Goal: Information Seeking & Learning: Learn about a topic

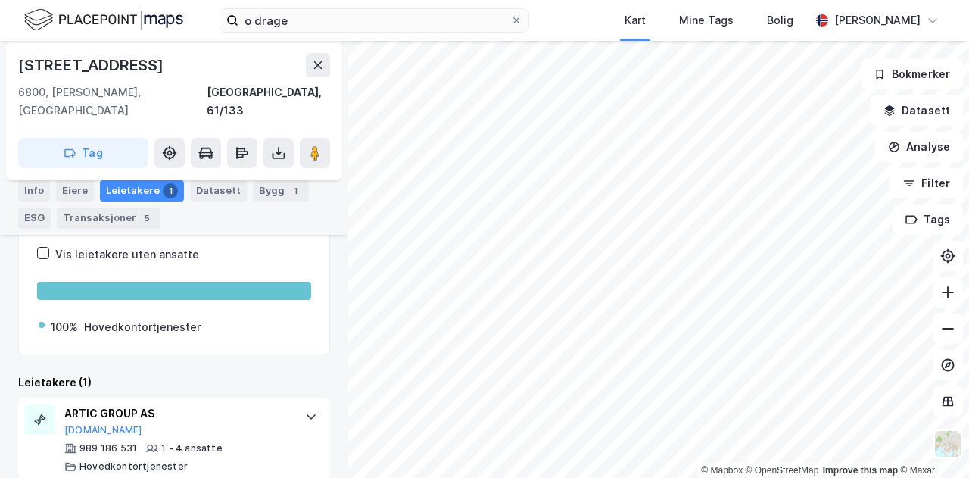
scroll to position [245, 0]
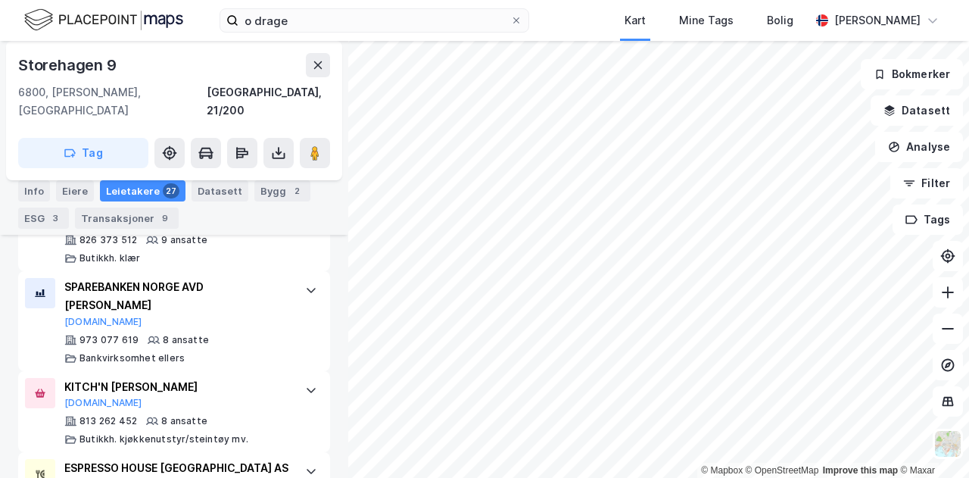
scroll to position [1533, 0]
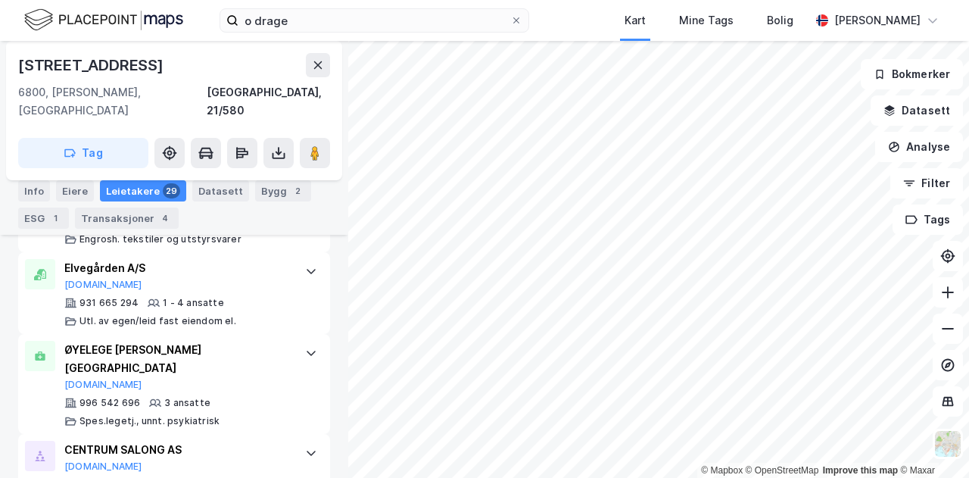
scroll to position [2099, 0]
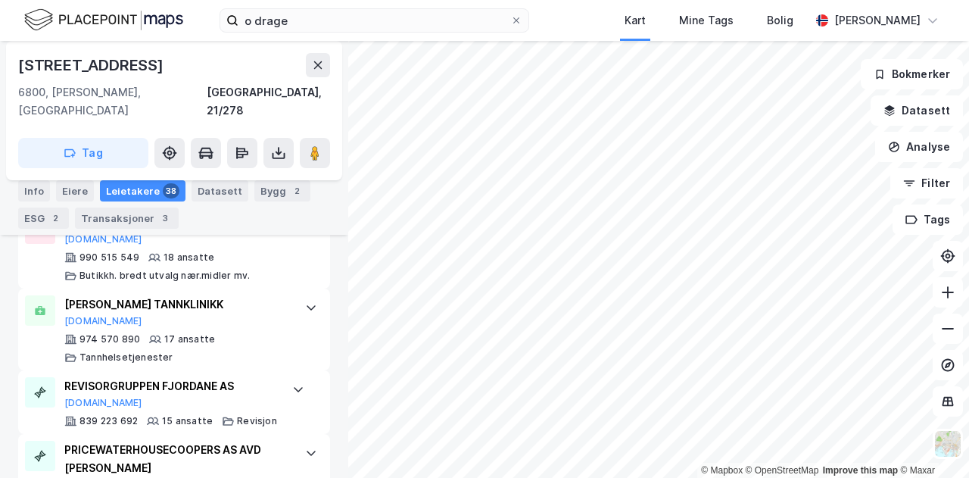
scroll to position [1008, 0]
click at [273, 308] on div "[PERSON_NAME] TANNKLINIKK [DOMAIN_NAME] 974 570 890 17 ansatte [PERSON_NAME]" at bounding box center [177, 330] width 226 height 68
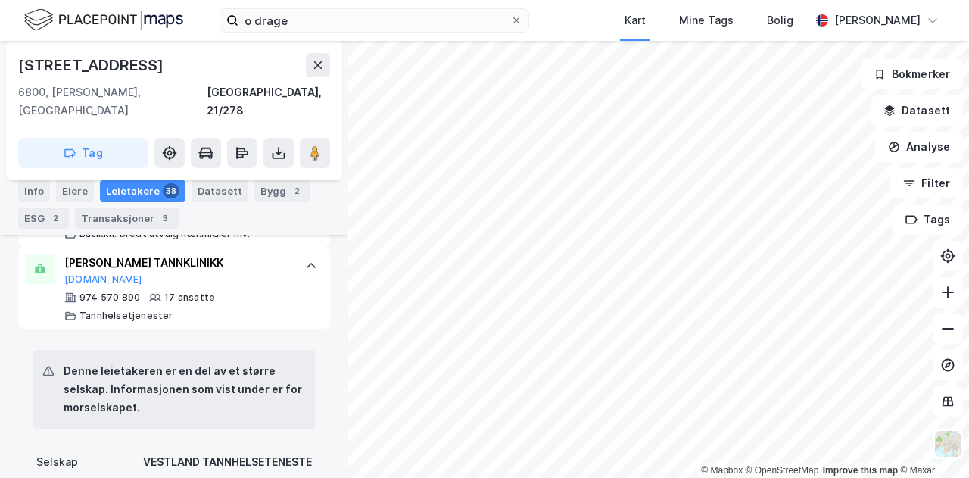
scroll to position [1043, 0]
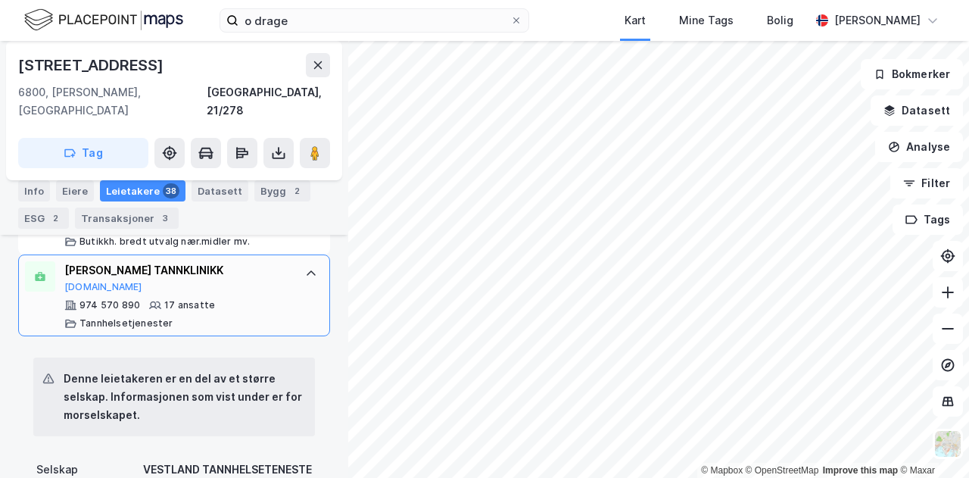
click at [273, 270] on div "[PERSON_NAME] TANNKLINIKK [DOMAIN_NAME] 974 570 890 17 ansatte [PERSON_NAME]" at bounding box center [177, 295] width 226 height 68
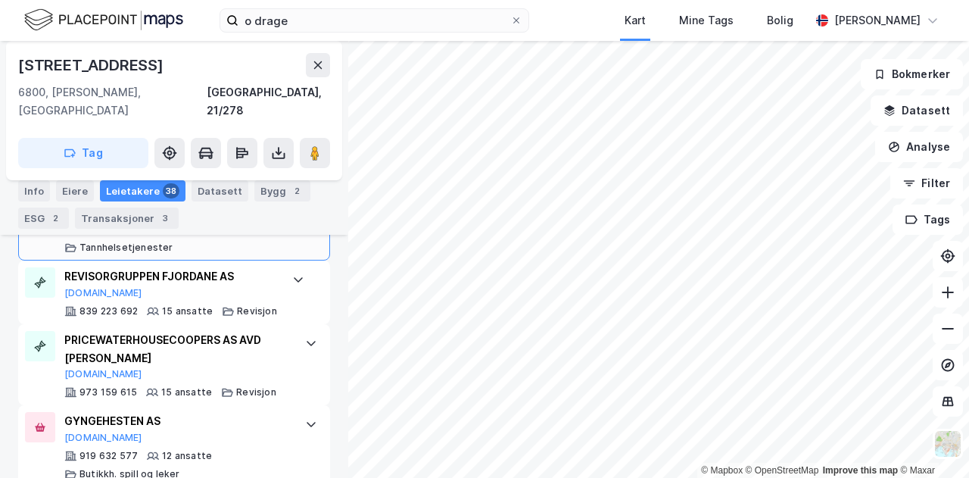
scroll to position [1115, 0]
click at [288, 273] on div "REVISORGRUPPEN FJORDANE AS [DOMAIN_NAME] 839 223 692 15 ansatte Revisjon" at bounding box center [174, 293] width 312 height 64
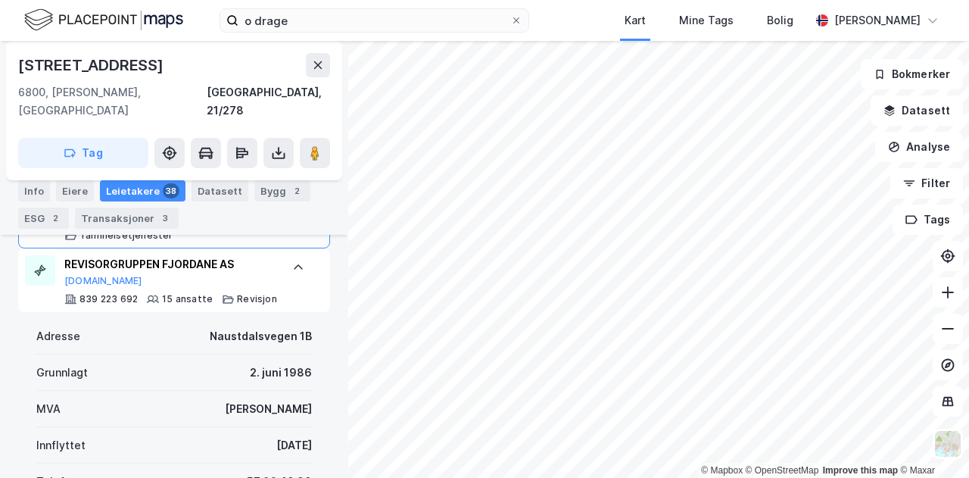
scroll to position [1130, 0]
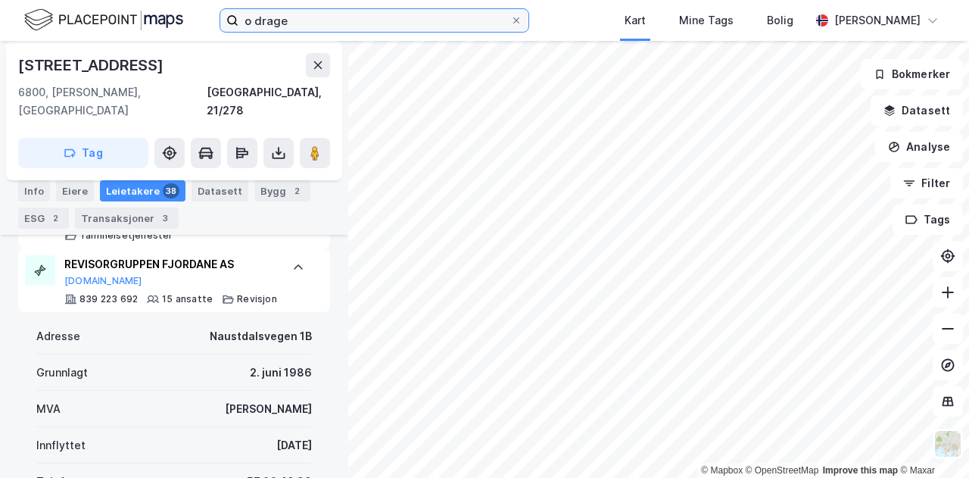
click at [324, 20] on input "o drage" at bounding box center [375, 20] width 272 height 23
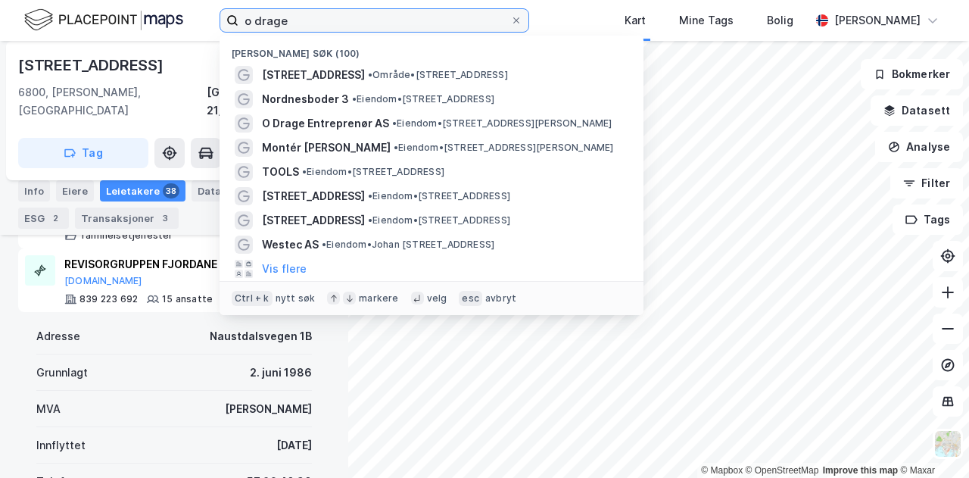
click at [324, 20] on input "o drage" at bounding box center [375, 20] width 272 height 23
type input "o"
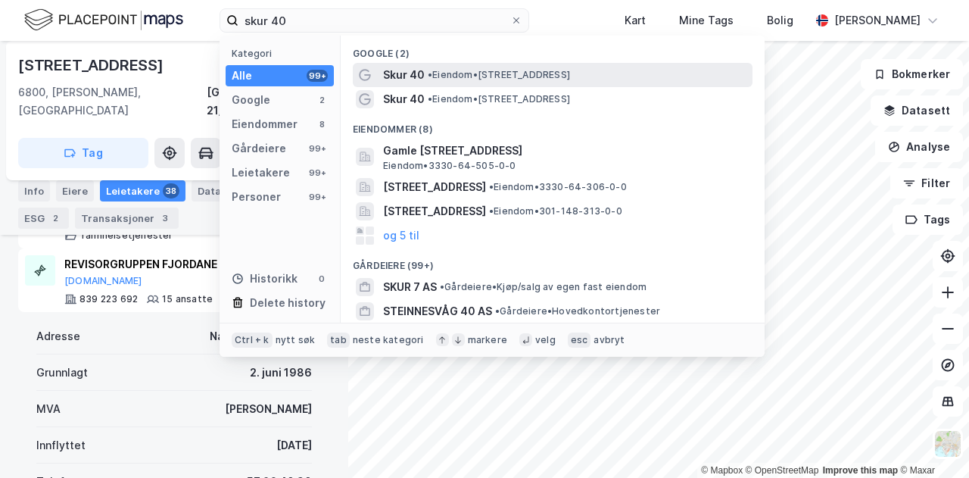
click at [415, 77] on span "Skur 40" at bounding box center [404, 75] width 42 height 18
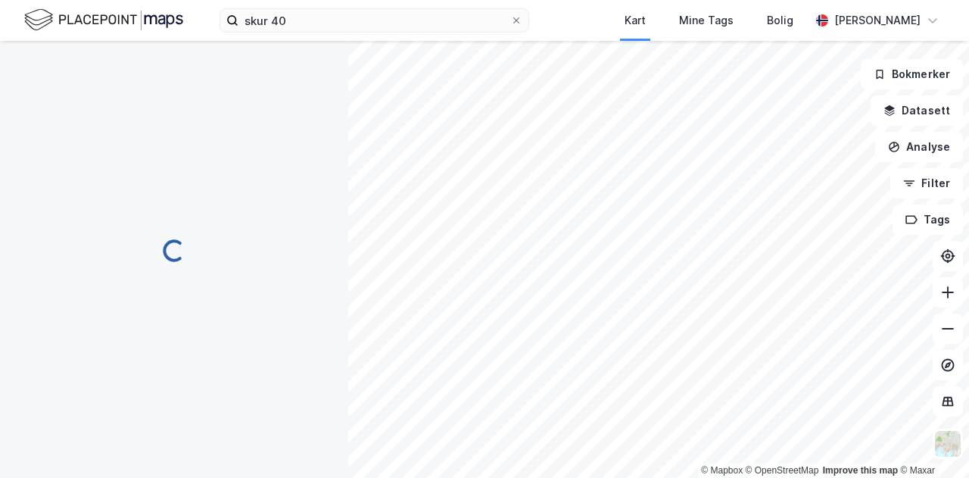
scroll to position [195, 0]
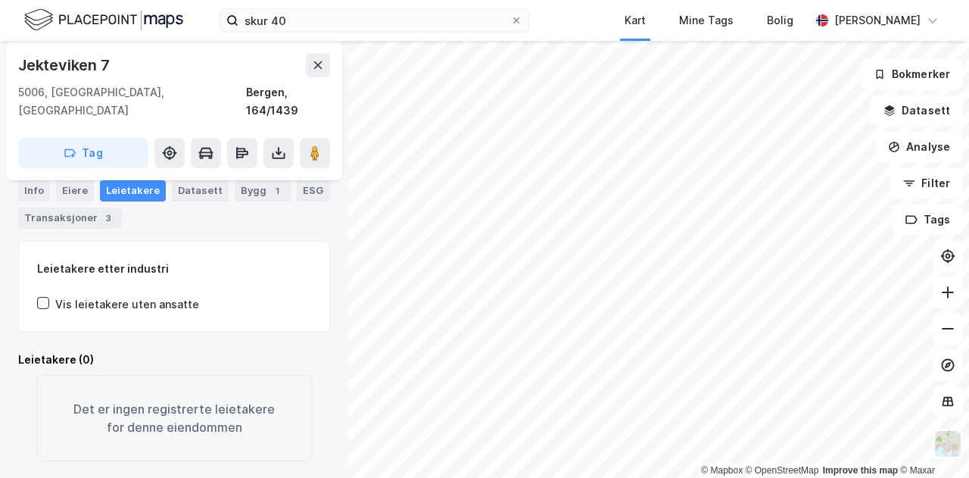
click at [686, 477] on html "skur 40 Kart Mine Tags [PERSON_NAME] [PERSON_NAME] © Mapbox © OpenStreetMap Imp…" at bounding box center [484, 239] width 969 height 478
click at [433, 26] on div "skur 40 Kart Mine Tags [PERSON_NAME] [PERSON_NAME] © Mapbox © OpenStreetMap Imp…" at bounding box center [484, 239] width 969 height 478
click at [457, 0] on html "skur 40 Kart Mine Tags [PERSON_NAME] [PERSON_NAME] © Mapbox © OpenStreetMap Imp…" at bounding box center [484, 239] width 969 height 478
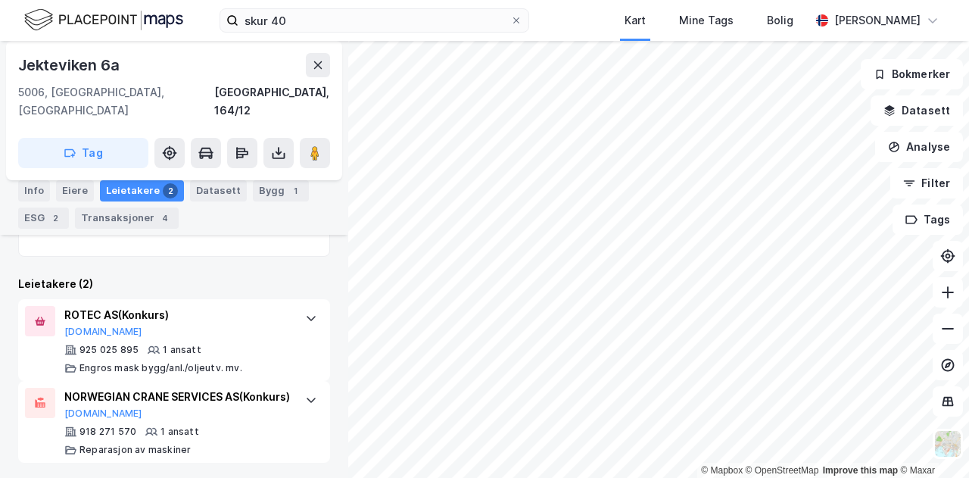
scroll to position [368, 0]
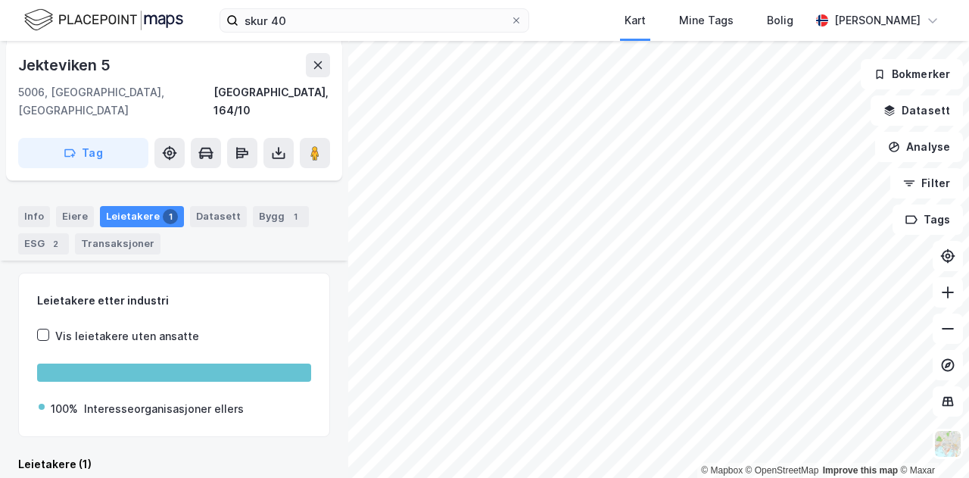
scroll to position [245, 0]
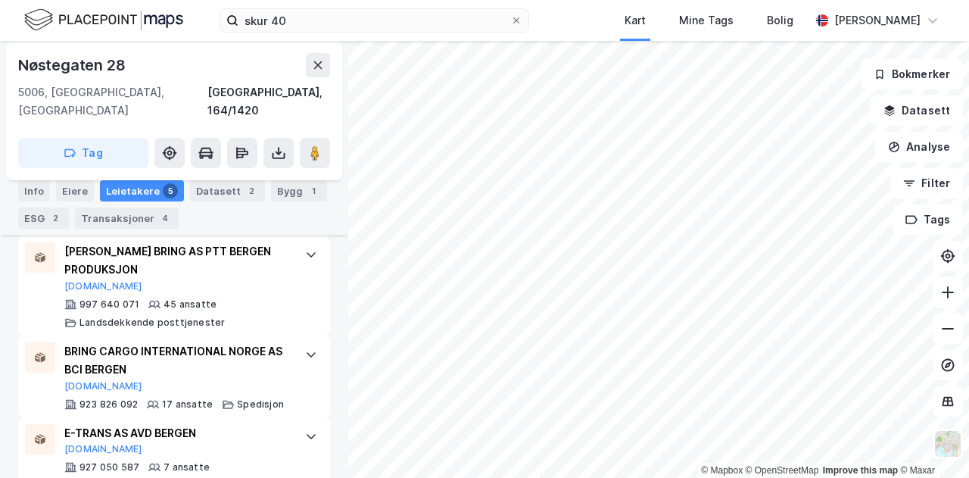
scroll to position [672, 0]
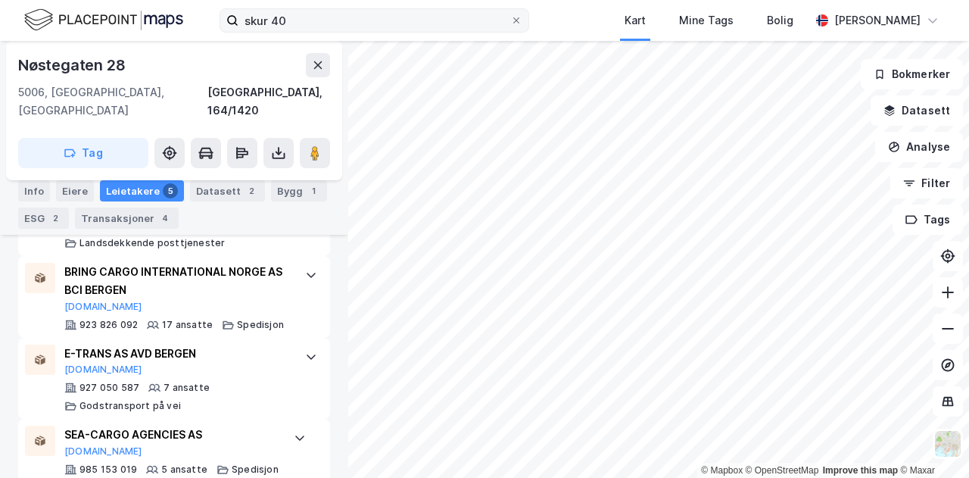
click at [480, 14] on div "skur 40 Kart Mine Tags [PERSON_NAME] [PERSON_NAME] © Mapbox © OpenStreetMap Imp…" at bounding box center [484, 239] width 969 height 478
click at [541, 4] on div "skur 40 Kart Mine Tags [PERSON_NAME] [PERSON_NAME] © Mapbox © OpenStreetMap Imp…" at bounding box center [484, 239] width 969 height 478
click at [556, 0] on html "skur 40 Kart Mine Tags [PERSON_NAME] [PERSON_NAME] © Mapbox © OpenStreetMap Imp…" at bounding box center [484, 239] width 969 height 478
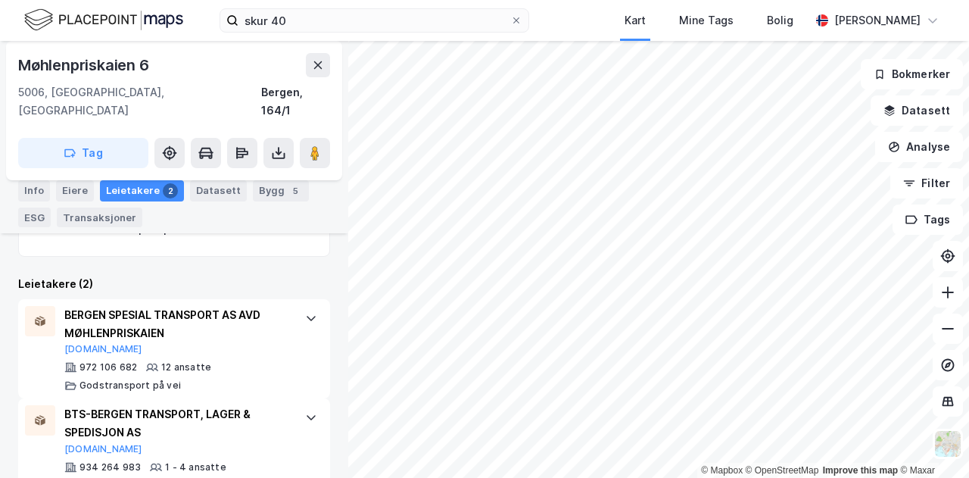
scroll to position [356, 0]
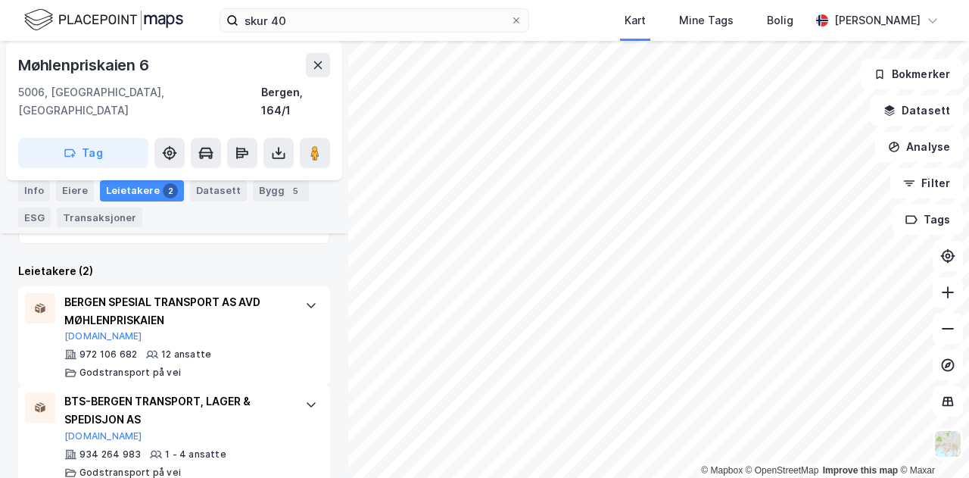
scroll to position [194, 0]
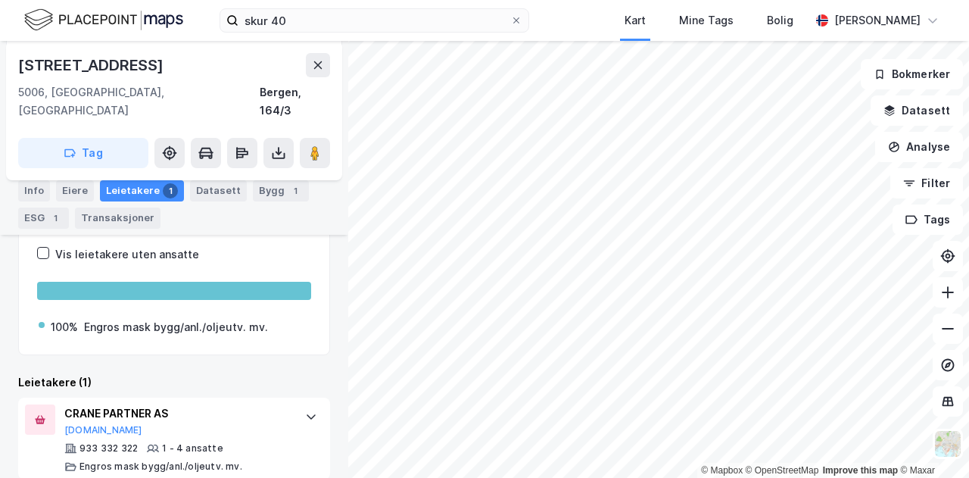
scroll to position [245, 0]
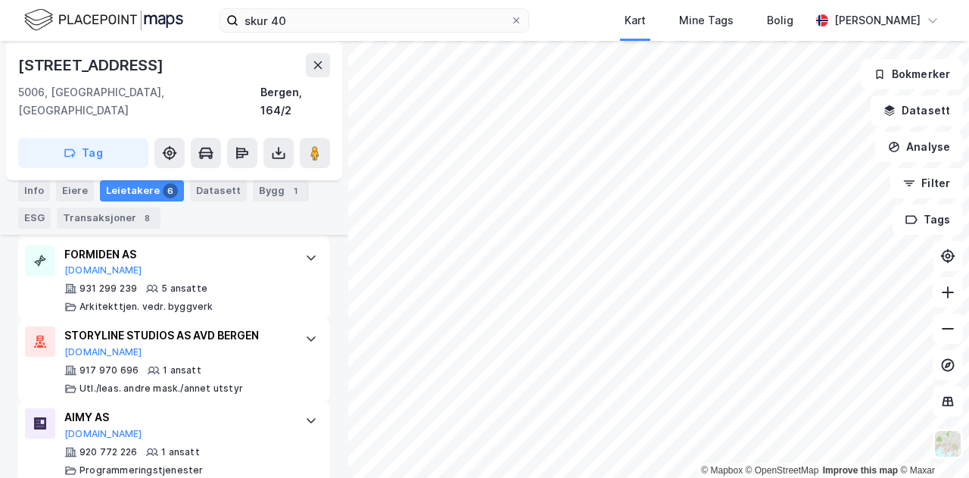
scroll to position [748, 0]
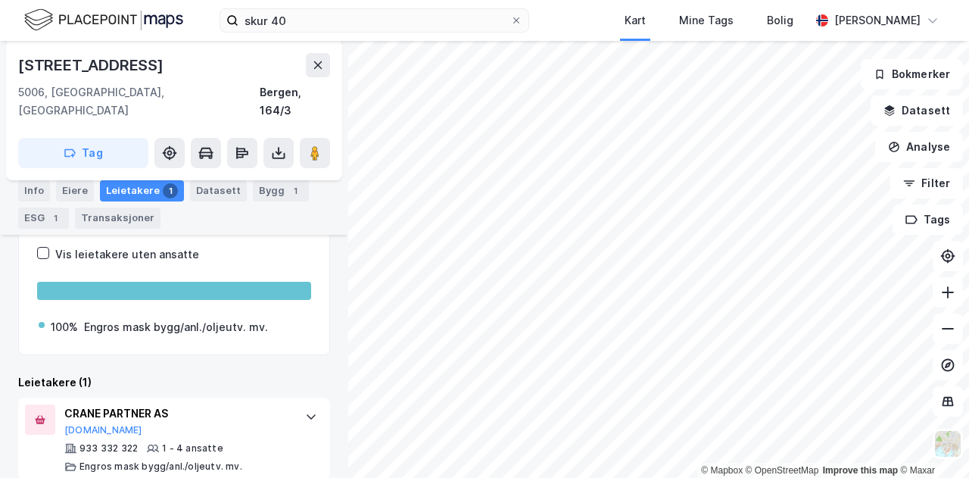
scroll to position [244, 0]
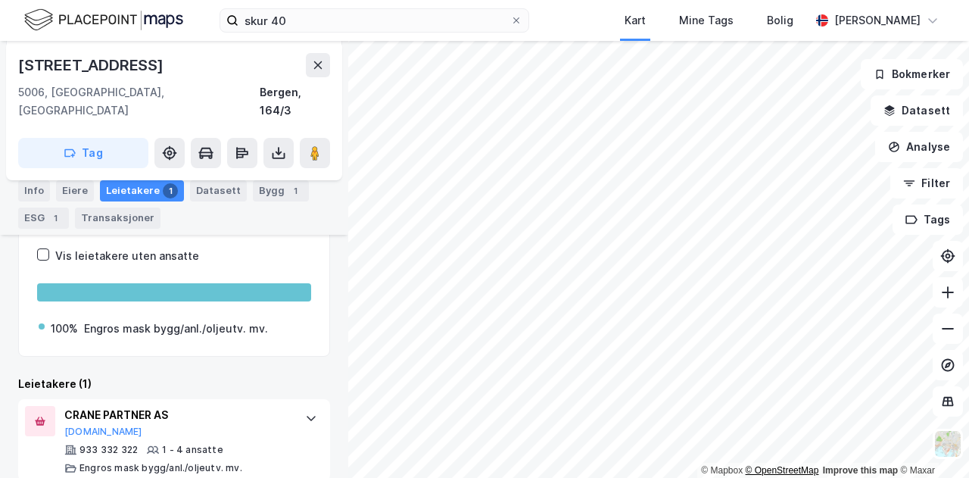
click at [760, 469] on div "© Mapbox © OpenStreetMap Improve this map © Maxar" at bounding box center [484, 259] width 969 height 437
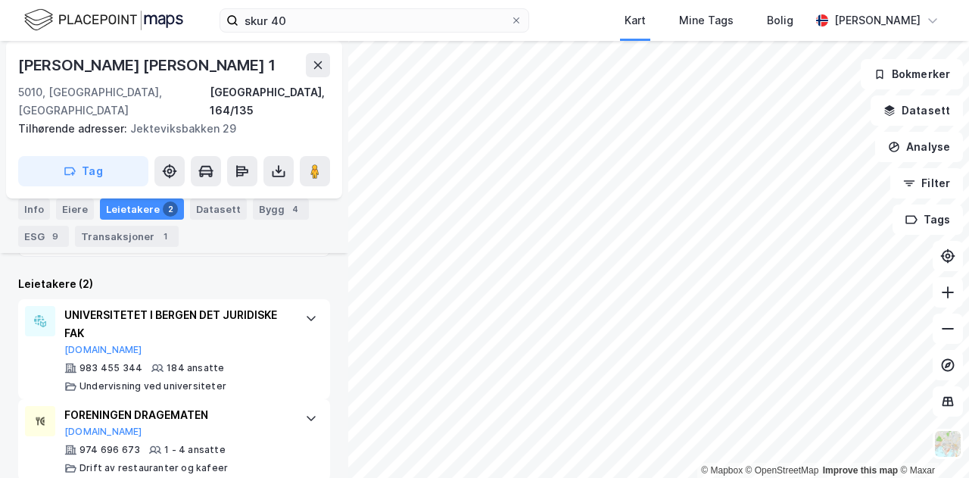
scroll to position [386, 0]
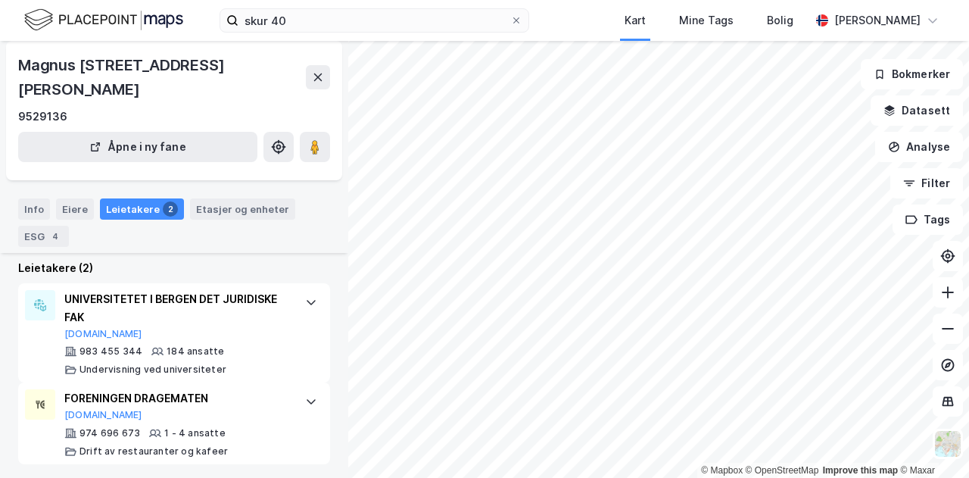
scroll to position [276, 0]
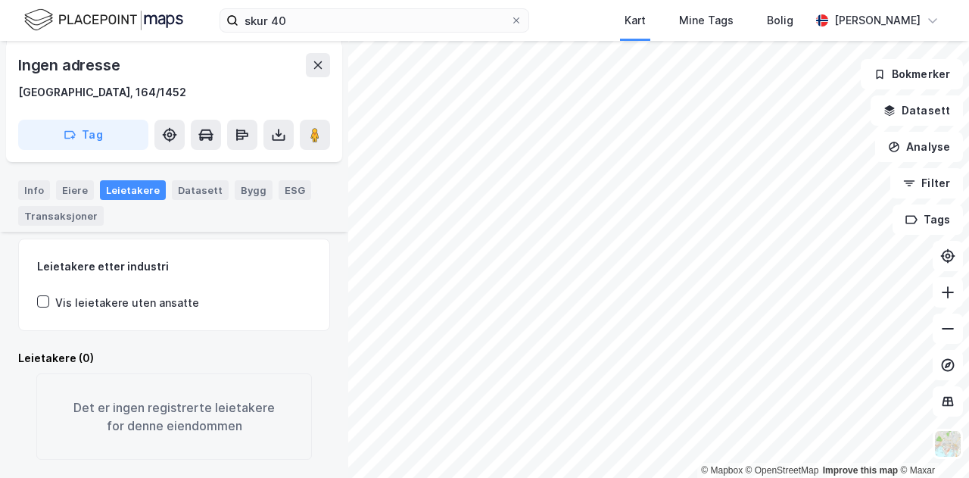
scroll to position [192, 0]
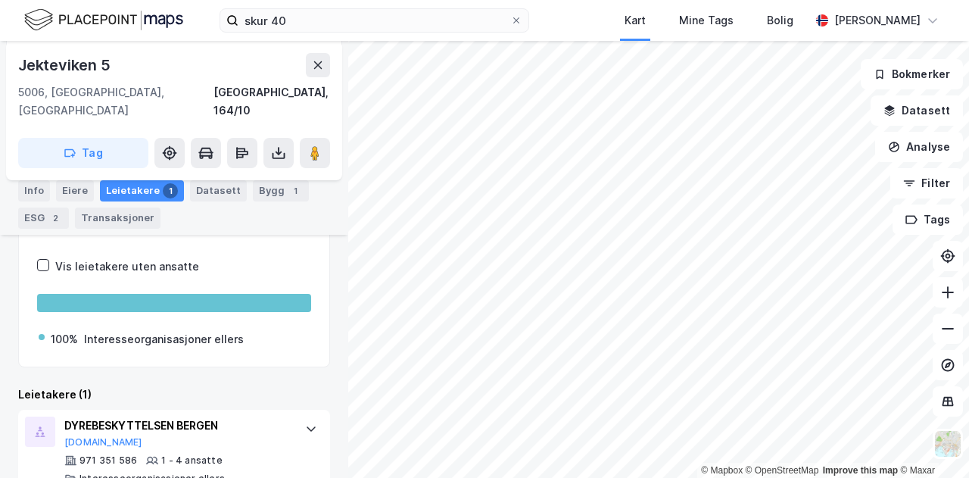
scroll to position [245, 0]
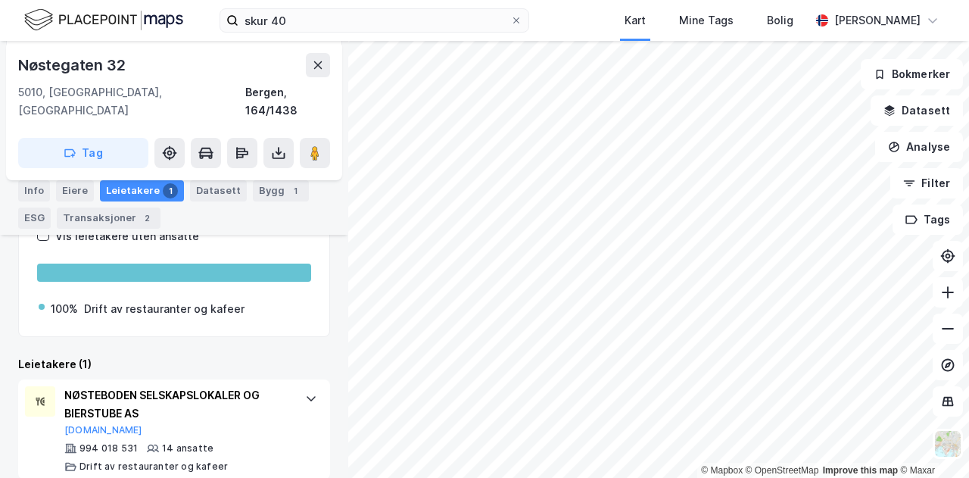
scroll to position [263, 0]
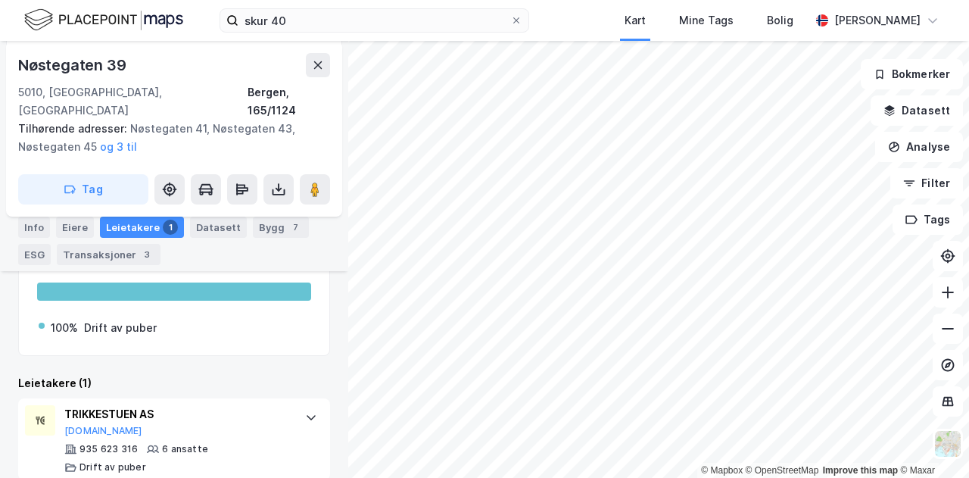
scroll to position [280, 0]
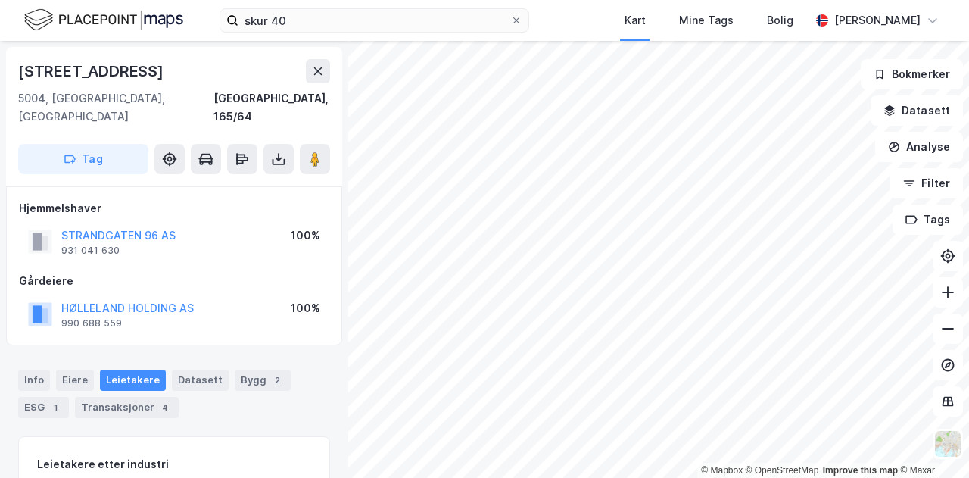
scroll to position [195, 0]
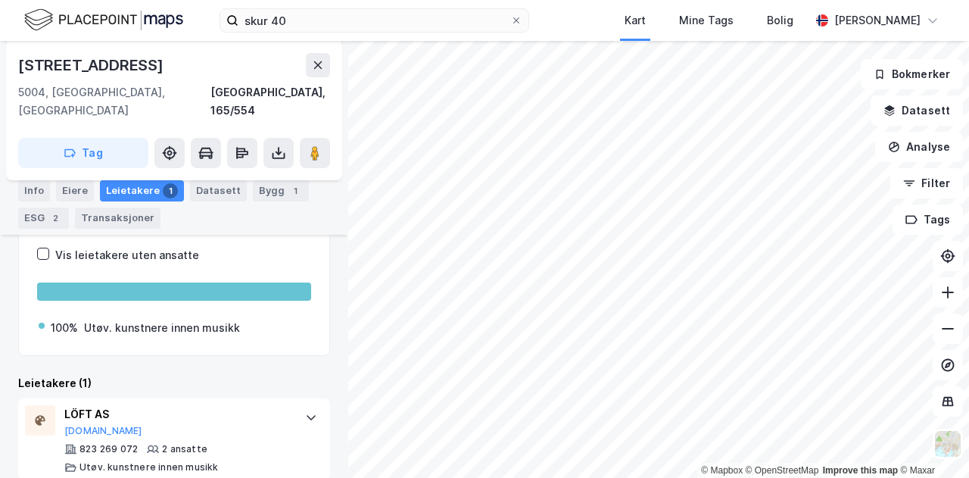
scroll to position [244, 0]
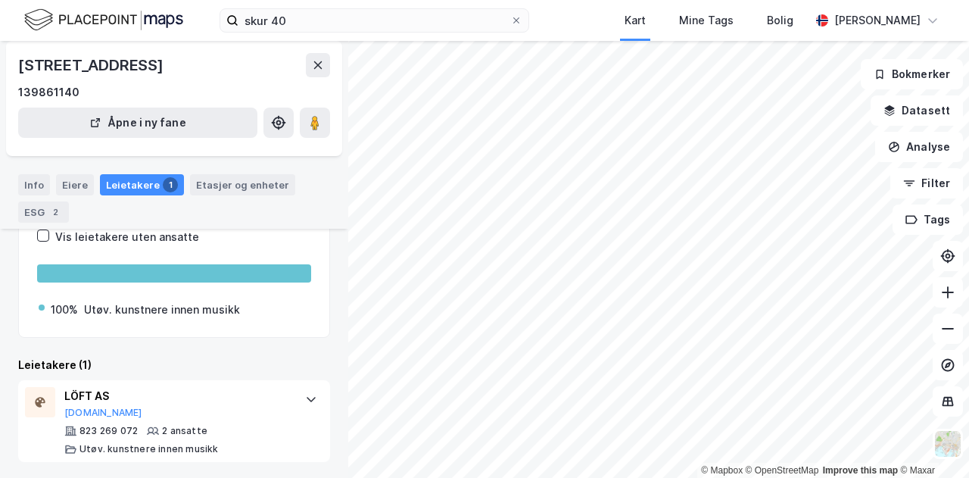
scroll to position [127, 0]
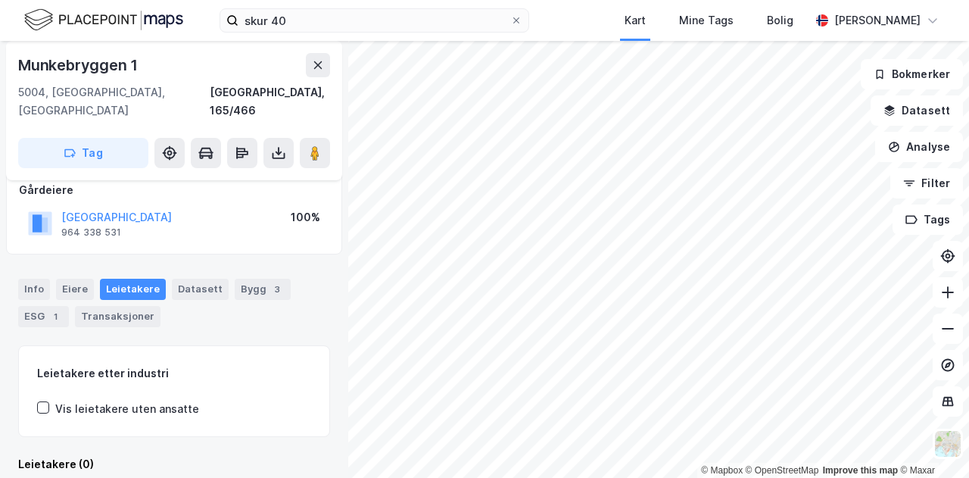
scroll to position [195, 0]
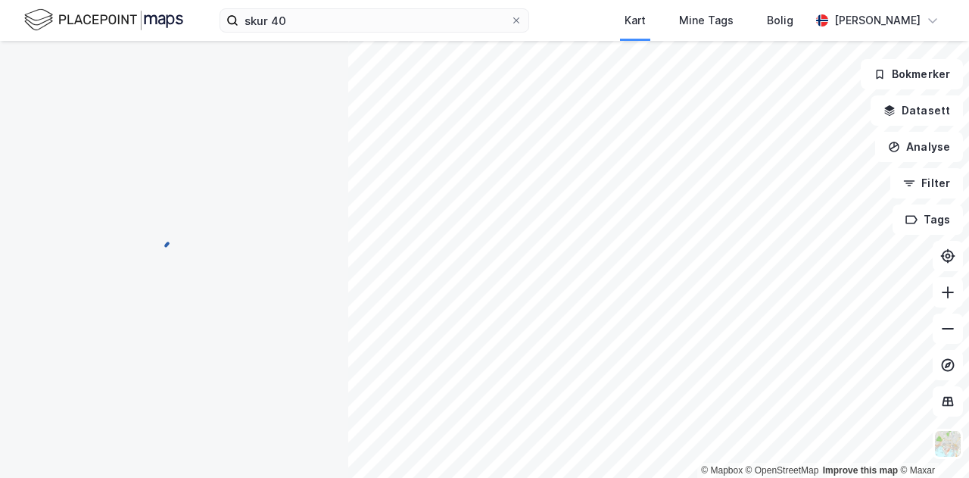
scroll to position [195, 0]
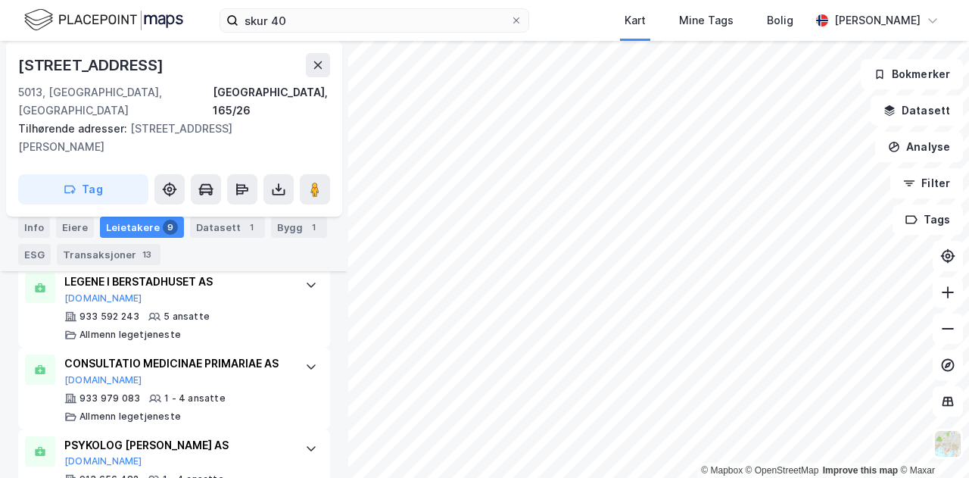
scroll to position [648, 0]
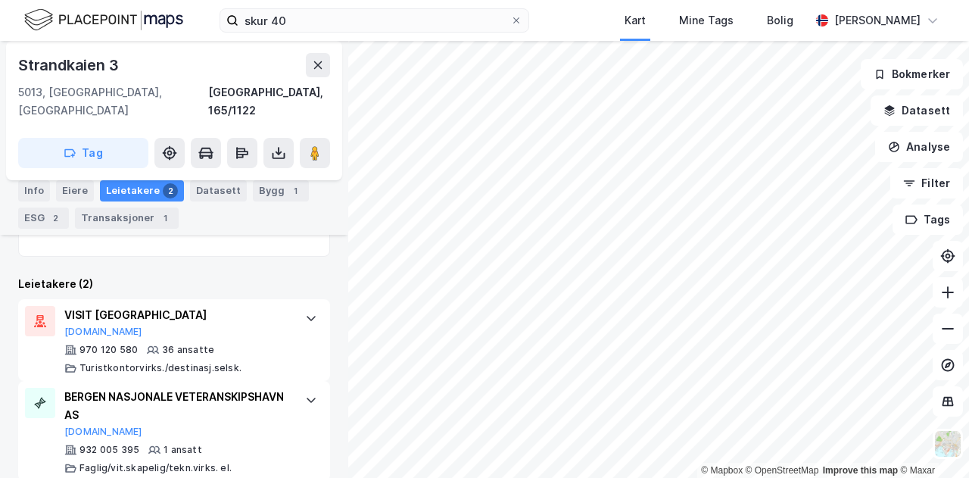
scroll to position [368, 0]
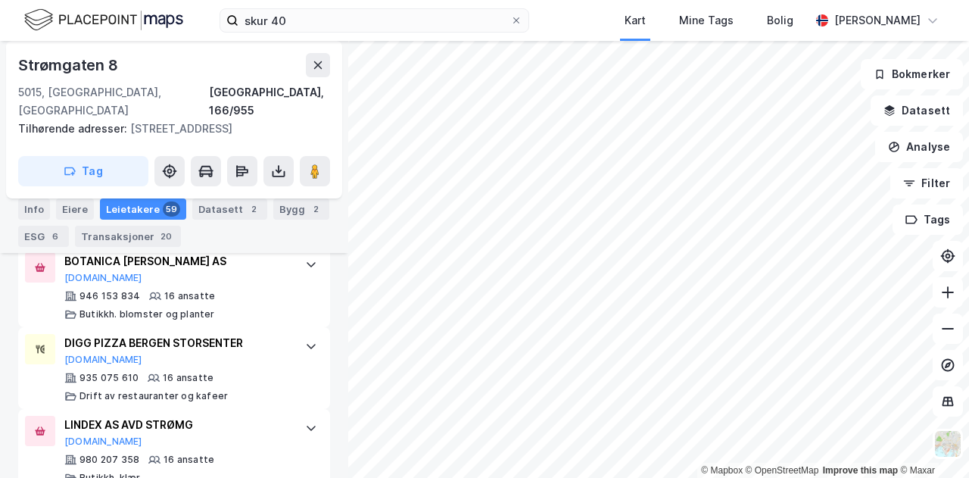
scroll to position [1562, 0]
click at [265, 416] on div "LINDEX AS AVD STRØMG" at bounding box center [177, 425] width 226 height 18
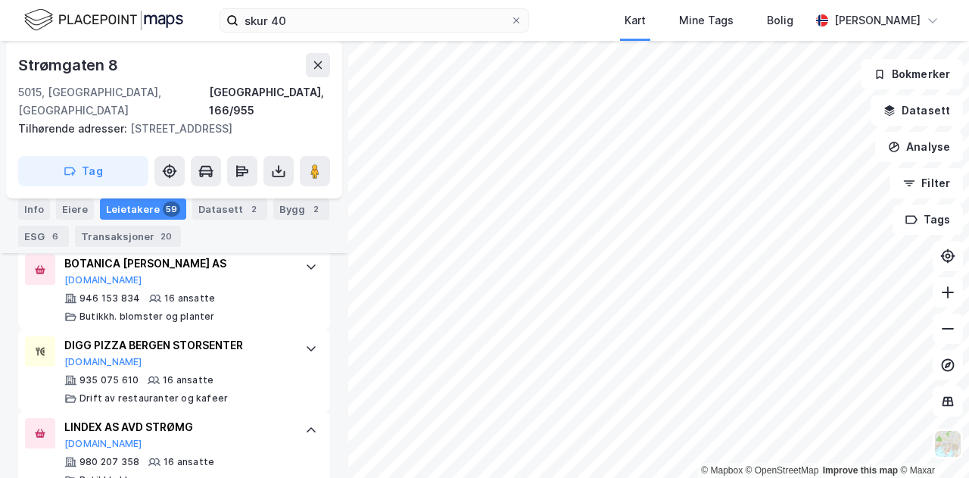
scroll to position [1535, 0]
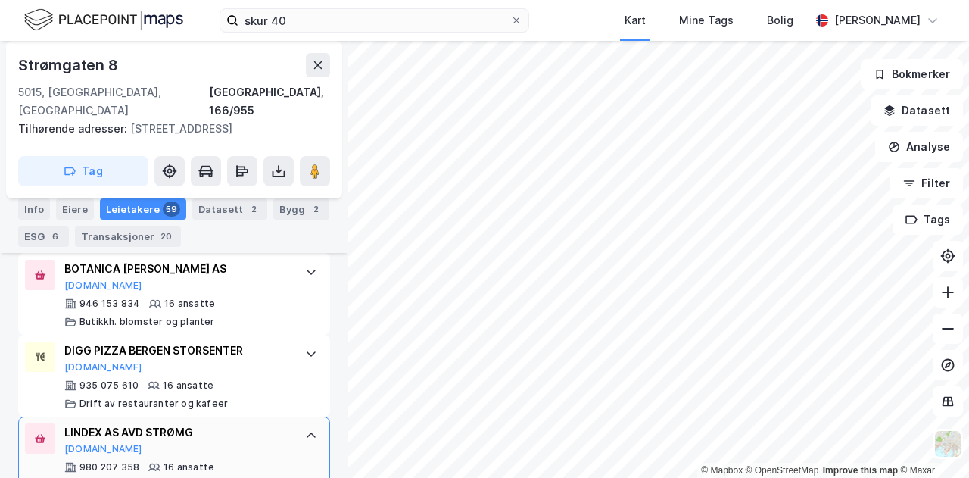
click at [310, 423] on div at bounding box center [311, 435] width 24 height 24
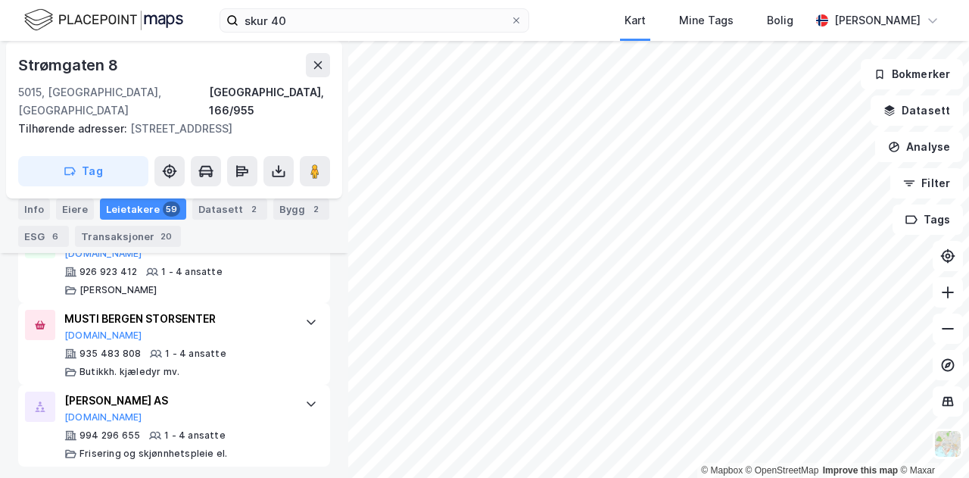
scroll to position [5579, 0]
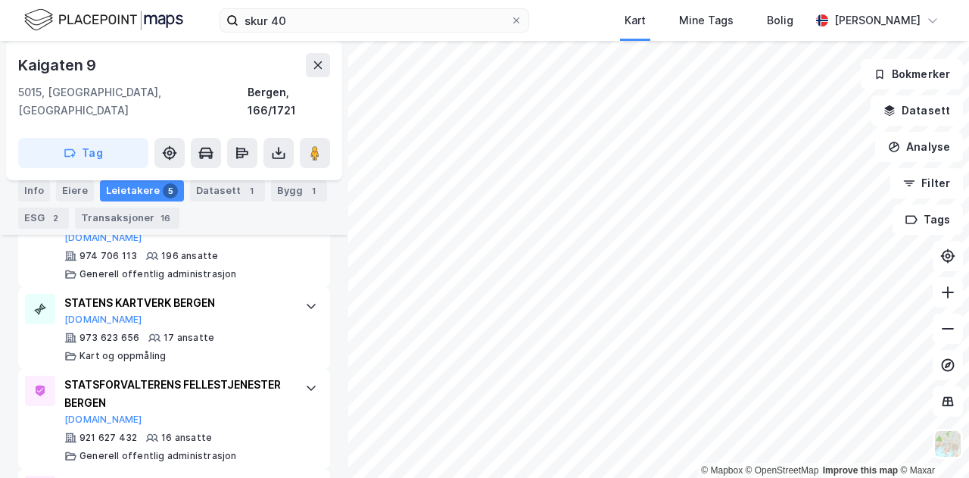
scroll to position [580, 0]
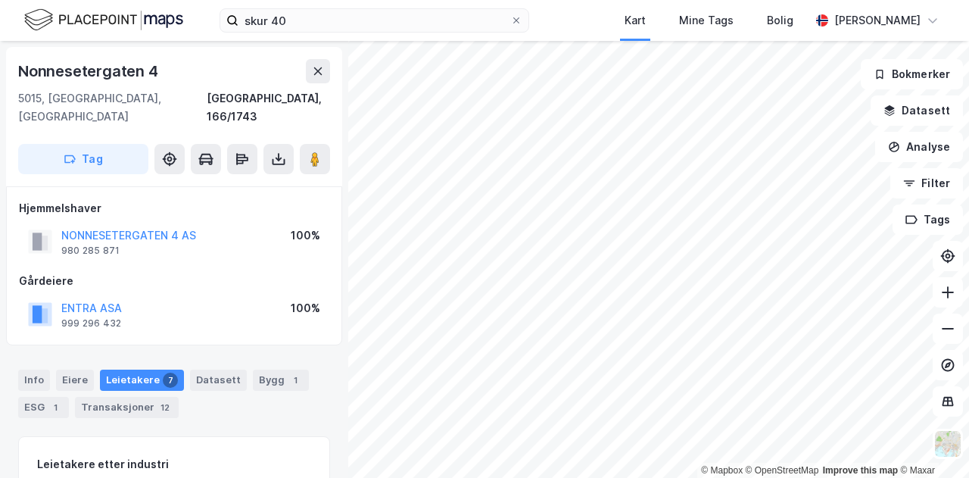
scroll to position [1, 0]
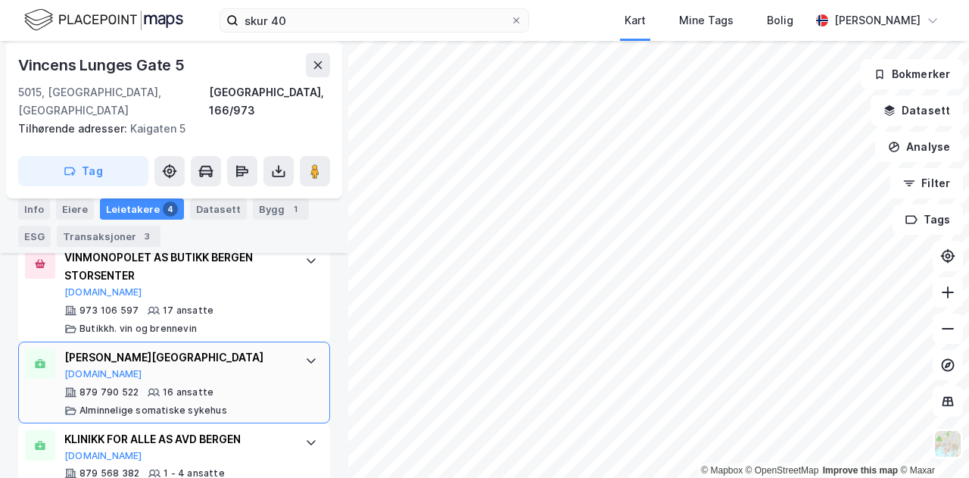
scroll to position [591, 0]
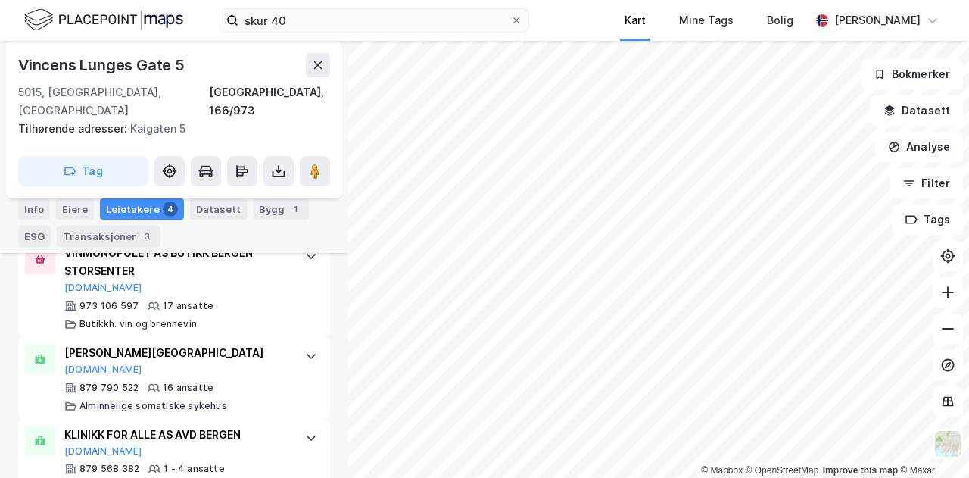
click at [656, 0] on div "skur 40 Kart Mine Tags [PERSON_NAME] [PERSON_NAME] © Mapbox © OpenStreetMap Imp…" at bounding box center [484, 239] width 969 height 478
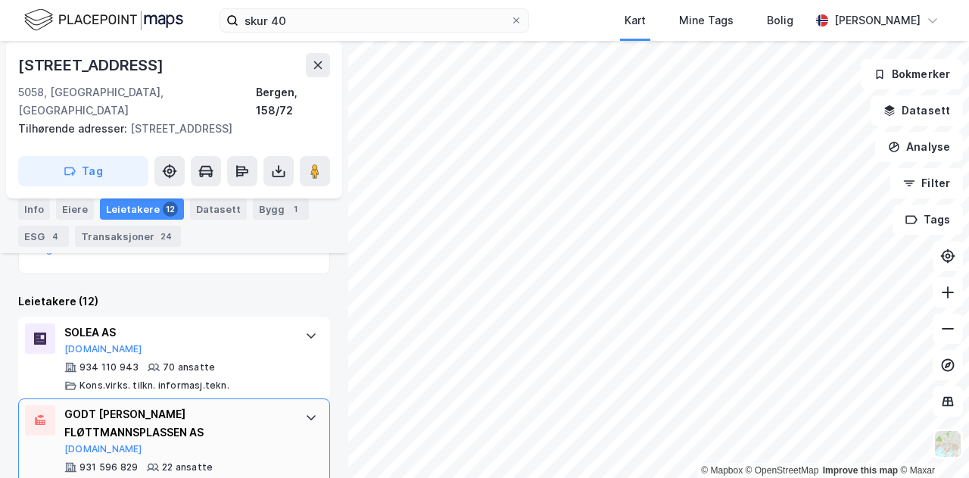
scroll to position [521, 0]
click at [241, 324] on div "SOLEA AS [DOMAIN_NAME]" at bounding box center [177, 339] width 226 height 32
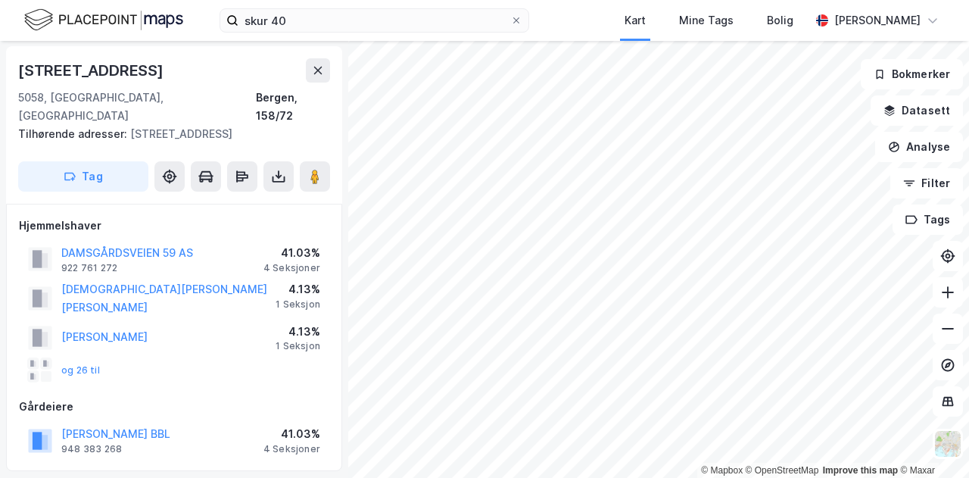
scroll to position [0, 0]
click at [301, 19] on input "skur 40" at bounding box center [375, 20] width 272 height 23
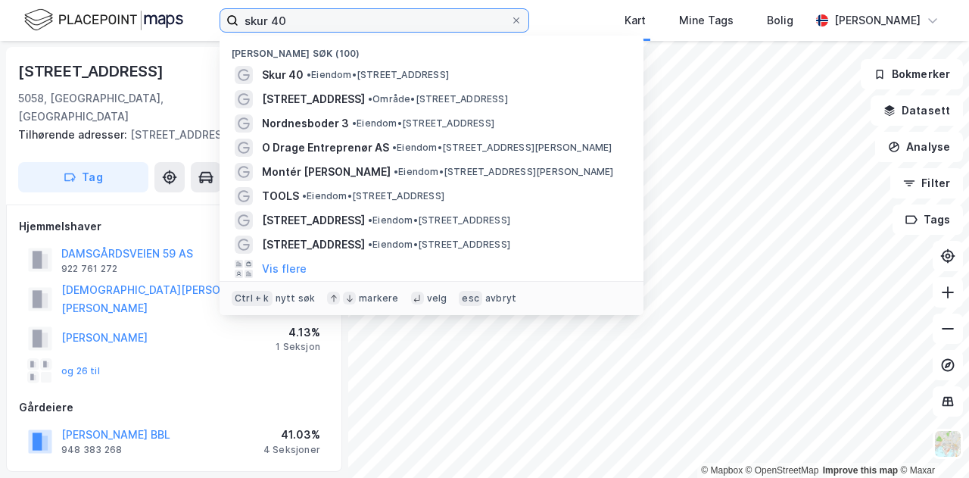
click at [302, 21] on input "skur 40" at bounding box center [375, 20] width 272 height 23
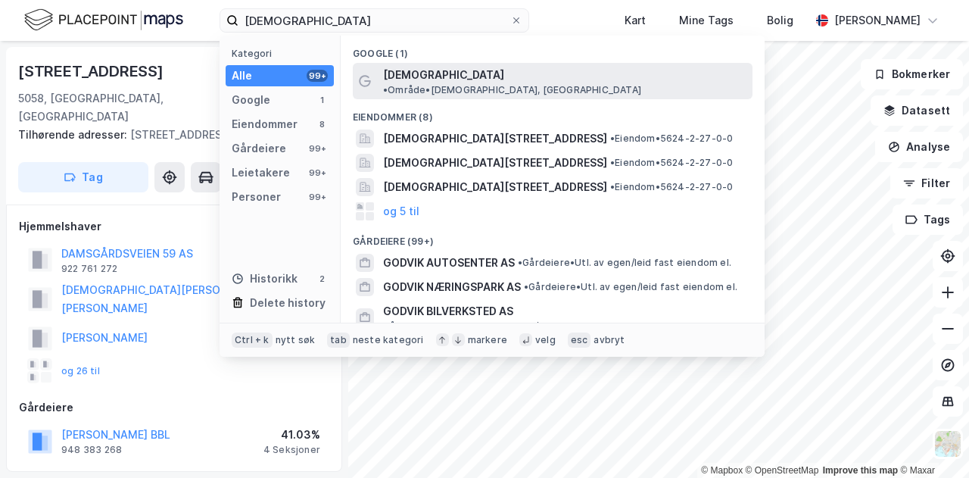
click at [411, 83] on span "[DEMOGRAPHIC_DATA]" at bounding box center [443, 75] width 121 height 18
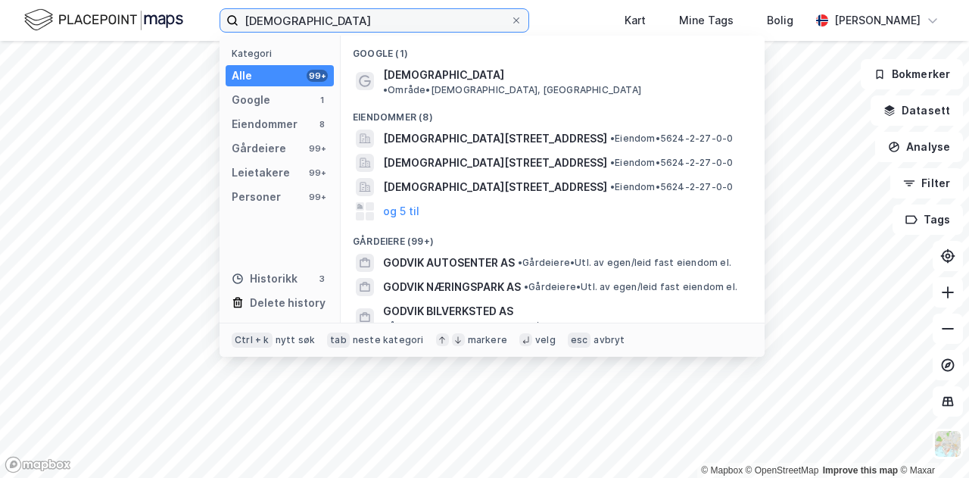
click at [482, 30] on input "[DEMOGRAPHIC_DATA]" at bounding box center [375, 20] width 272 height 23
click at [381, 5] on div "godvik Kategori Alle 99+ Google 1 Eiendommer 8 Gårdeiere 99+ Leietakere 99+ Per…" at bounding box center [484, 20] width 969 height 41
click at [370, 26] on input "[DEMOGRAPHIC_DATA]" at bounding box center [375, 20] width 272 height 23
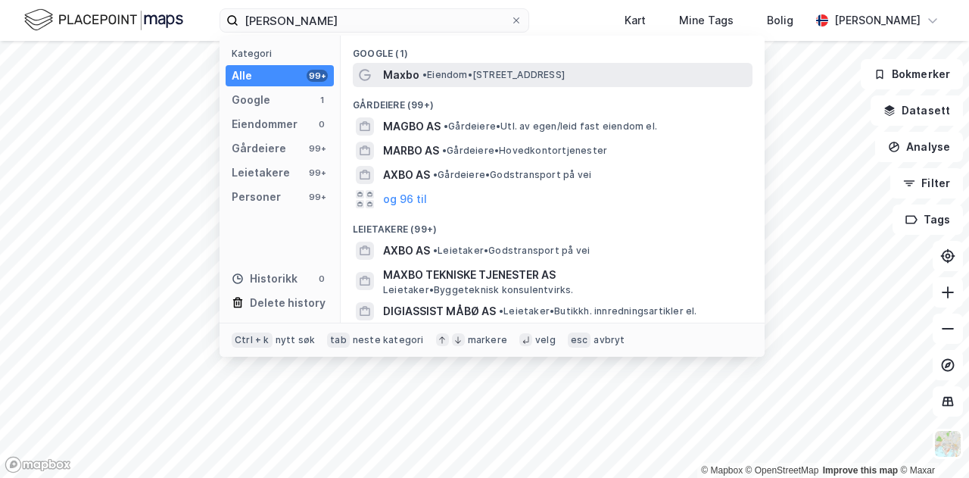
click at [429, 84] on div "Maxbo • Eiendom • [STREET_ADDRESS]" at bounding box center [553, 75] width 400 height 24
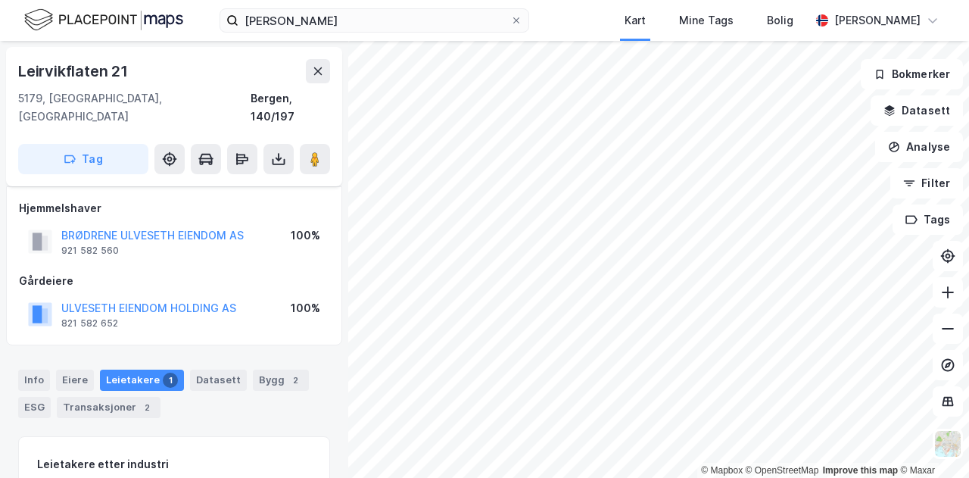
scroll to position [138, 0]
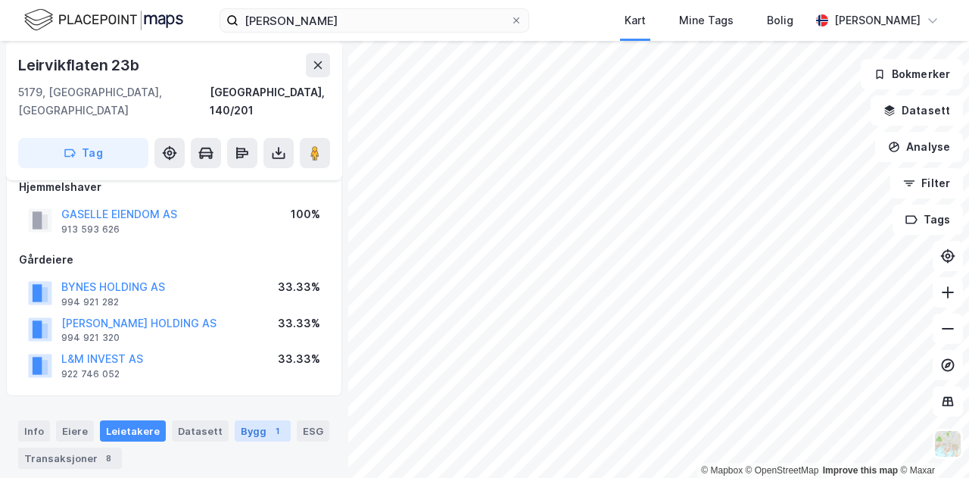
scroll to position [20, 0]
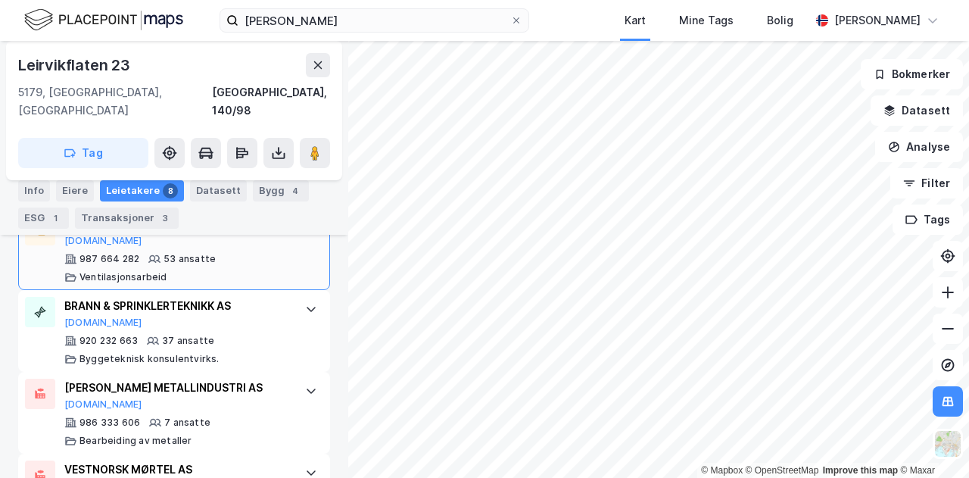
scroll to position [666, 0]
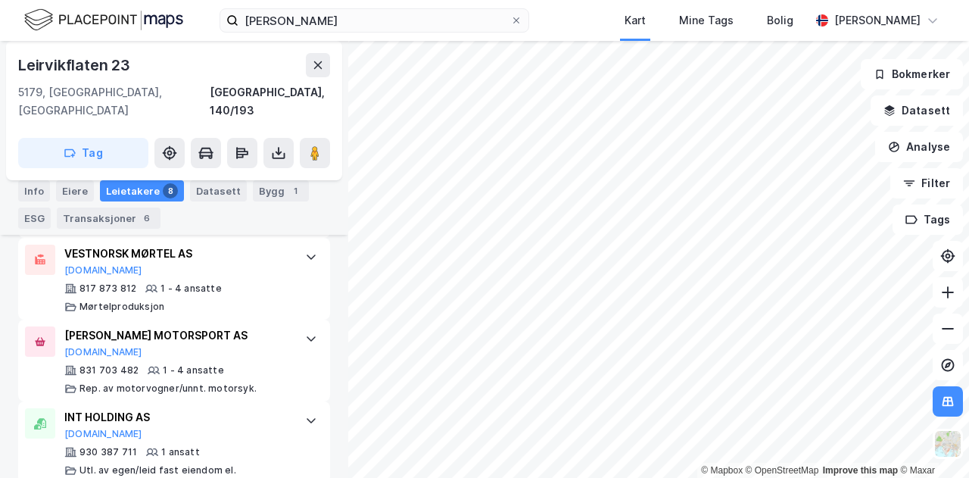
scroll to position [1053, 0]
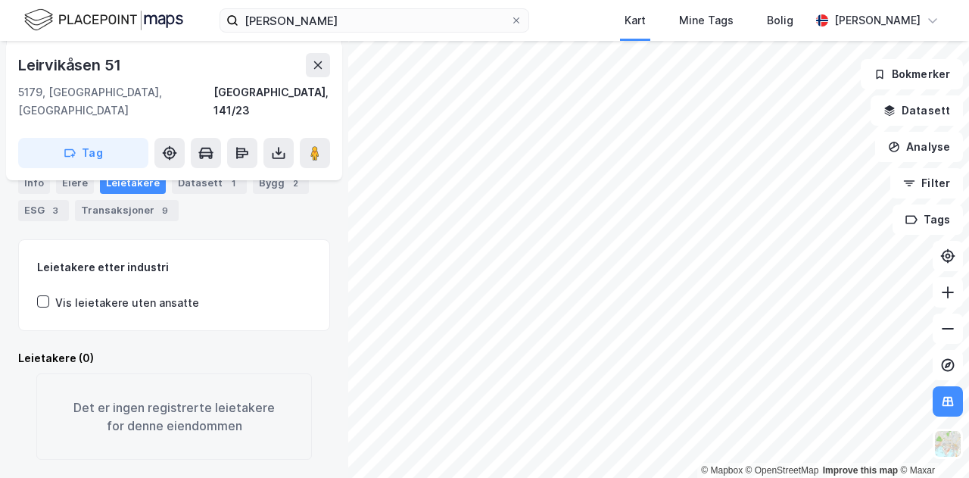
scroll to position [195, 0]
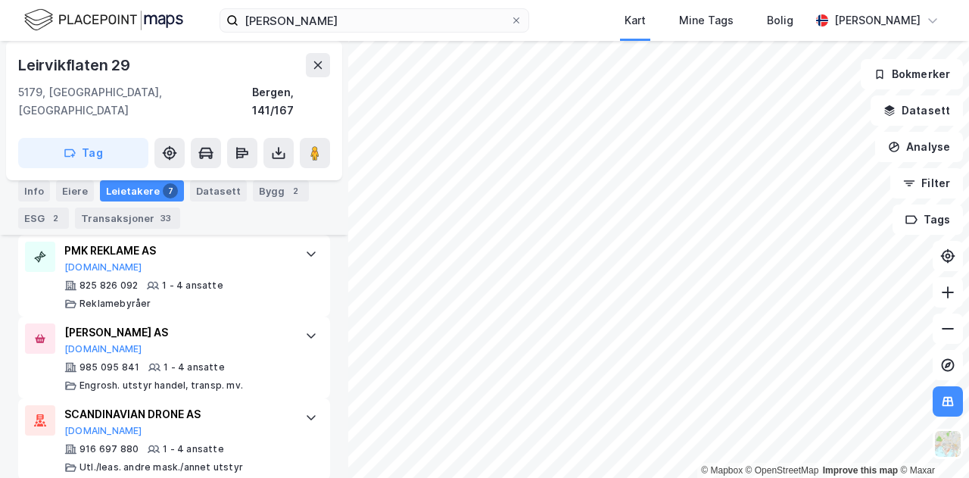
scroll to position [1021, 0]
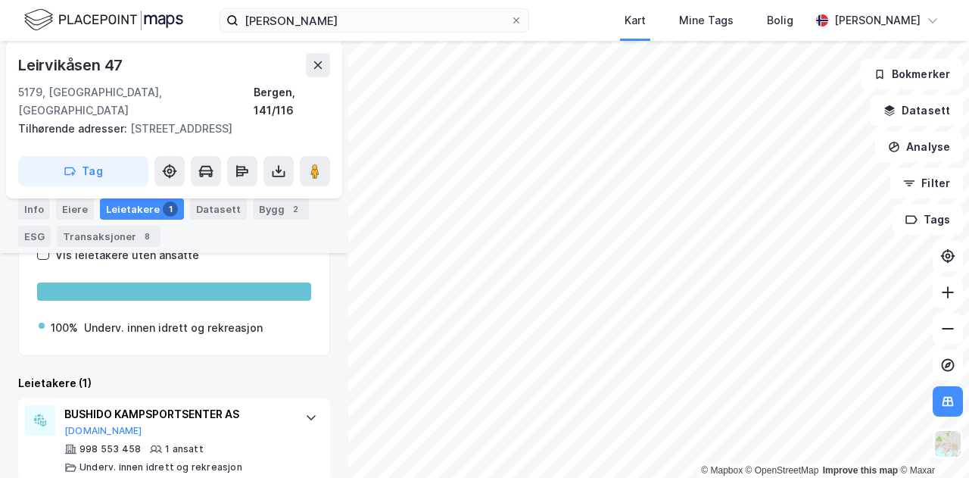
scroll to position [262, 0]
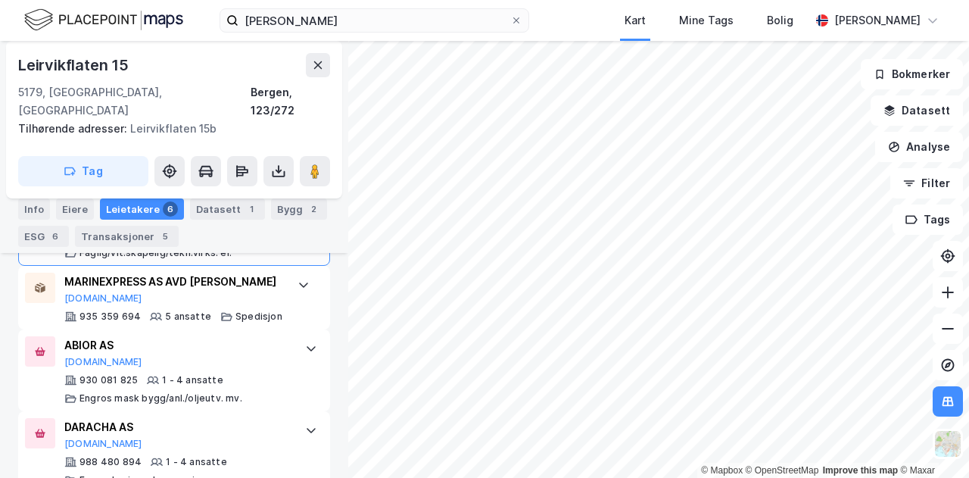
scroll to position [625, 0]
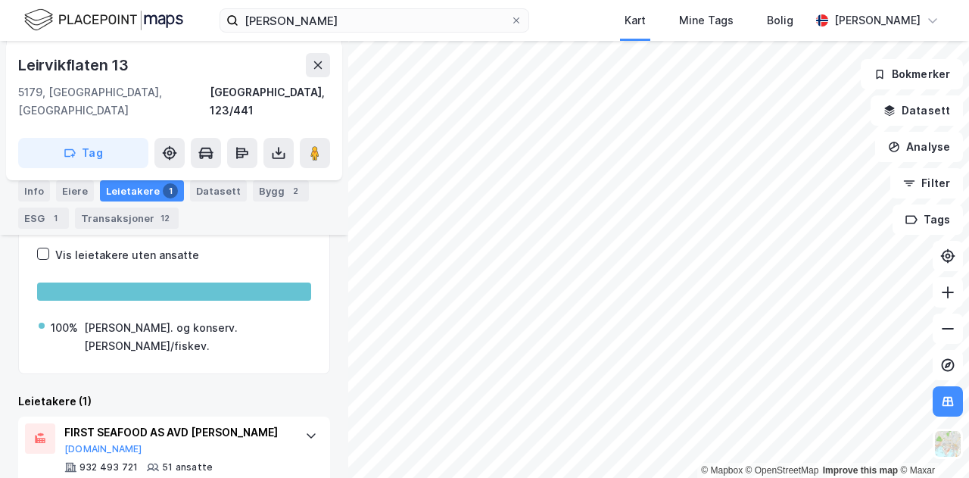
scroll to position [317, 0]
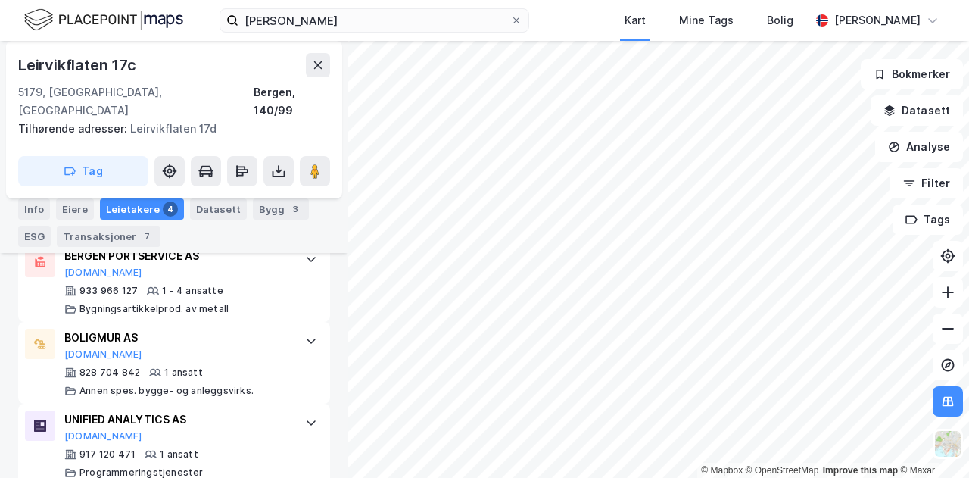
scroll to position [572, 0]
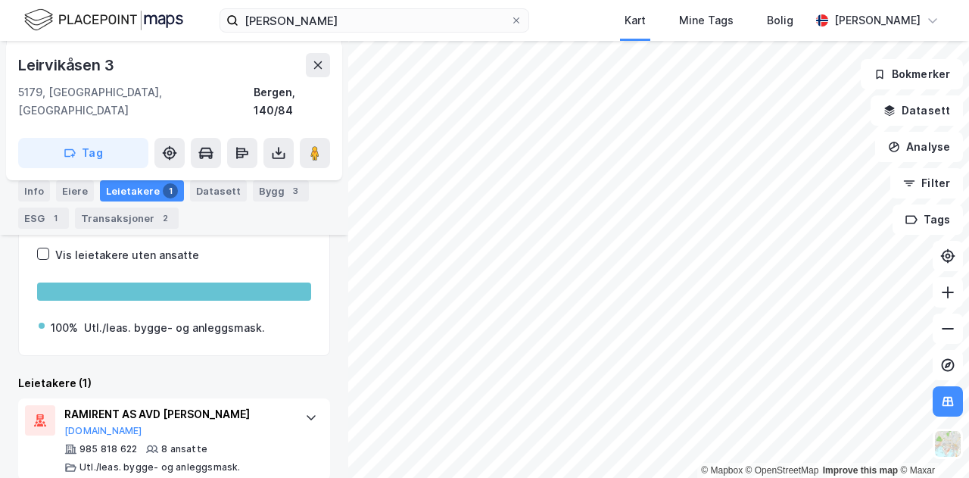
scroll to position [317, 0]
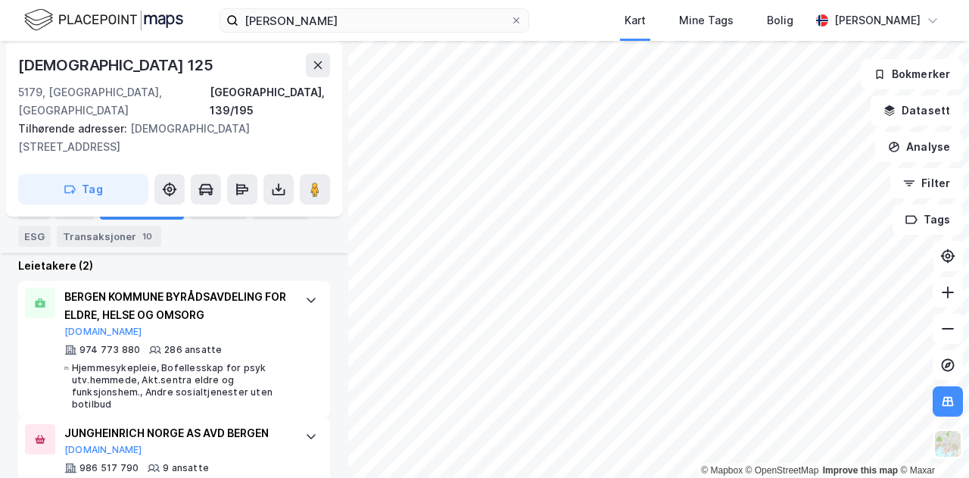
scroll to position [465, 0]
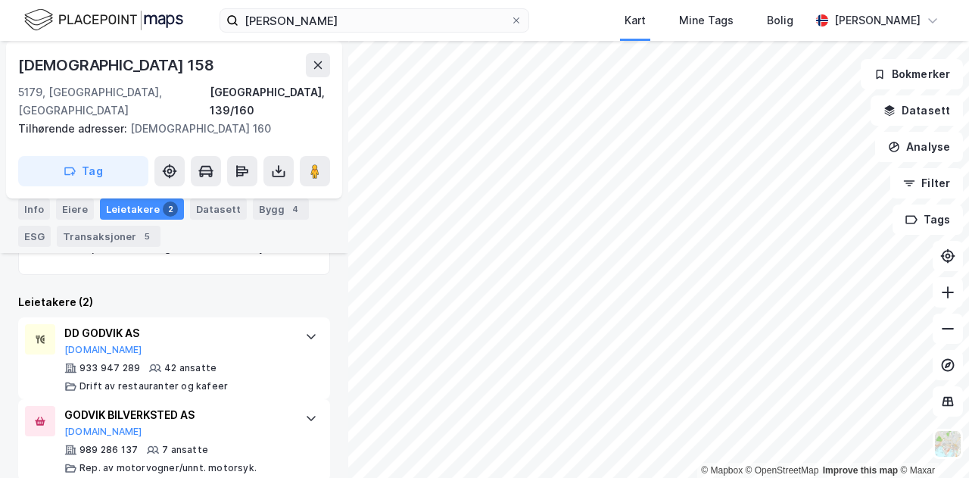
scroll to position [356, 0]
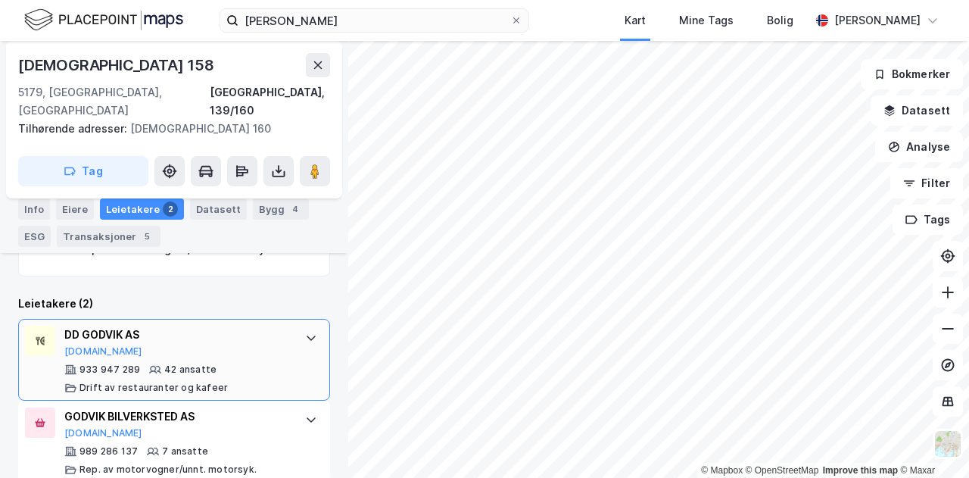
click at [275, 330] on div "DD GODVIK AS [DOMAIN_NAME]" at bounding box center [177, 342] width 226 height 32
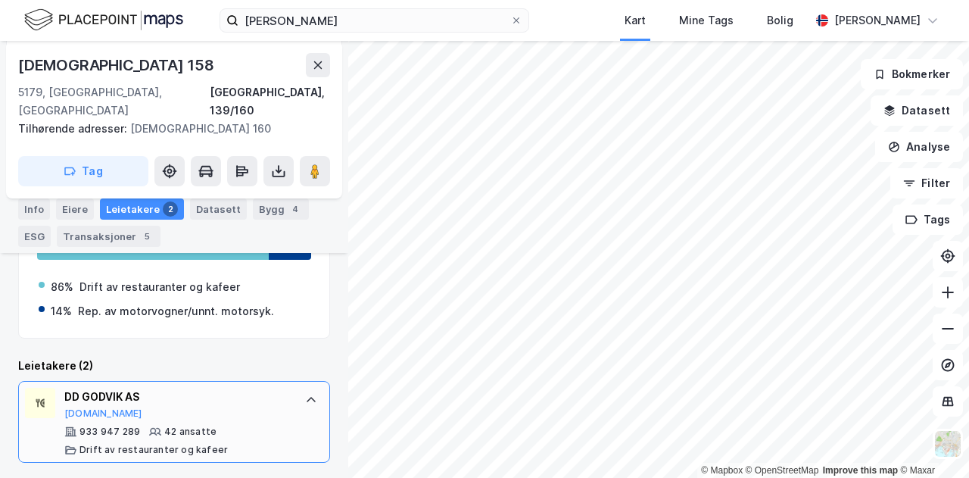
scroll to position [290, 0]
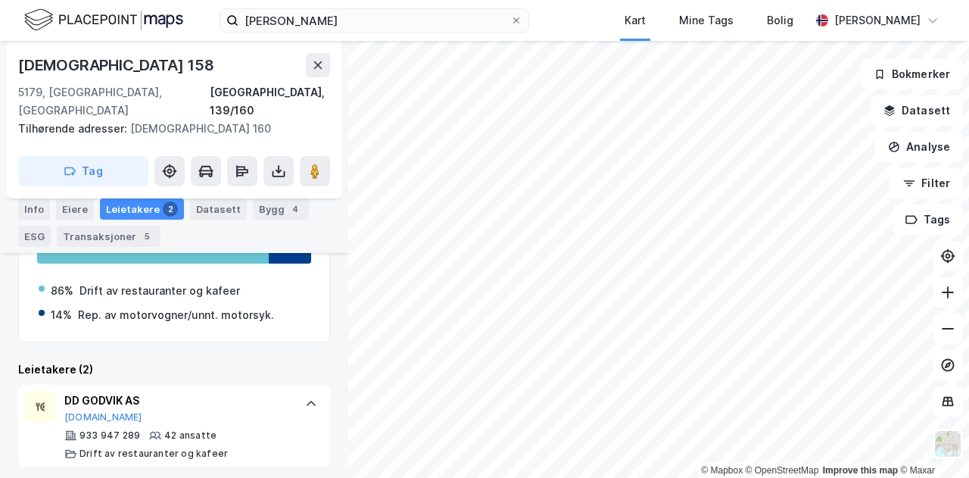
click at [544, 477] on html "maxbo godvik Kart Mine Tags [PERSON_NAME] [PERSON_NAME] © Mapbox © OpenStreetMa…" at bounding box center [484, 239] width 969 height 478
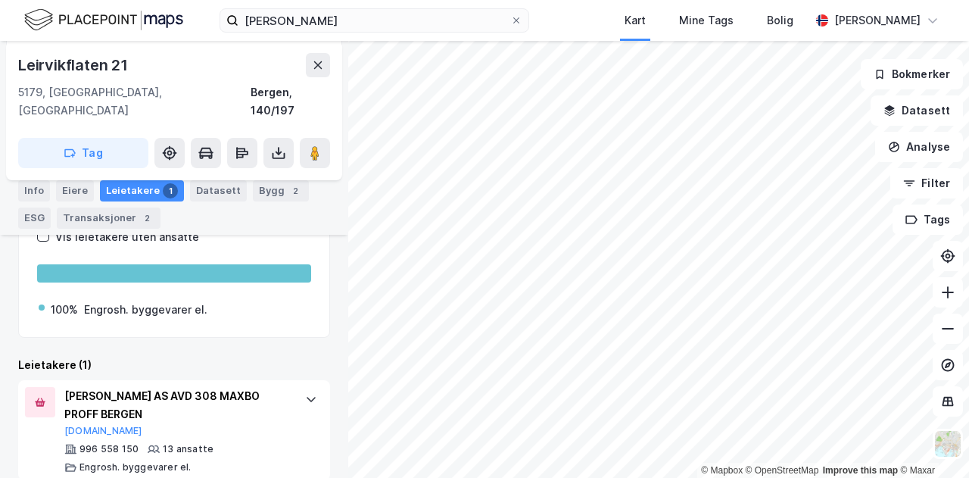
scroll to position [261, 0]
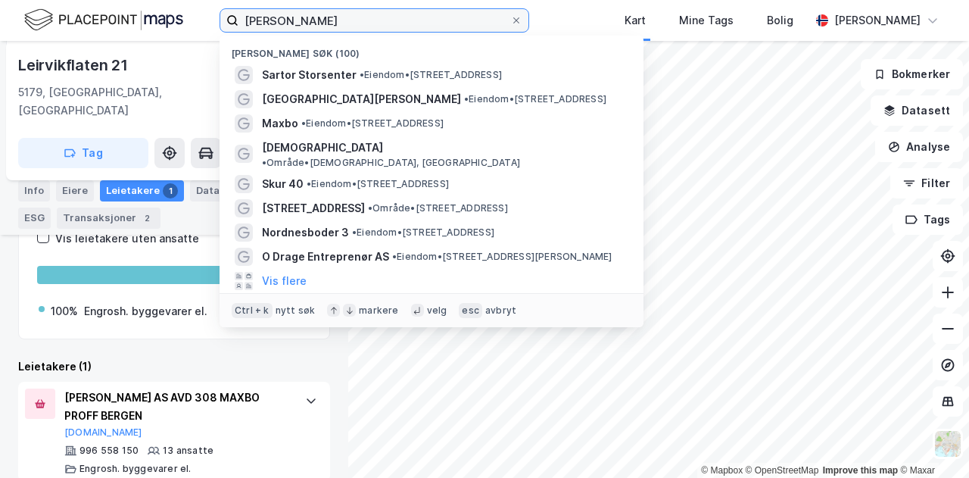
click at [355, 14] on input "[PERSON_NAME]" at bounding box center [375, 20] width 272 height 23
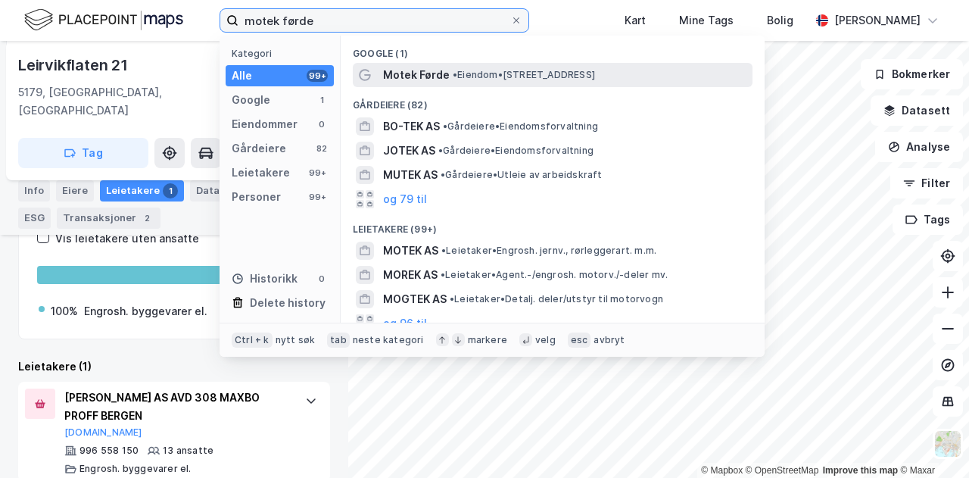
type input "motek førde"
click at [421, 71] on span "Motek Førde" at bounding box center [416, 75] width 67 height 18
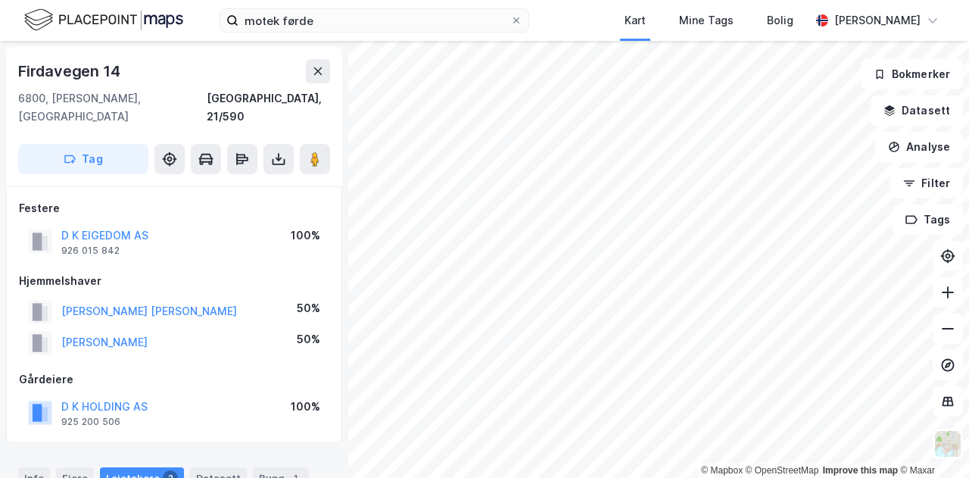
scroll to position [261, 0]
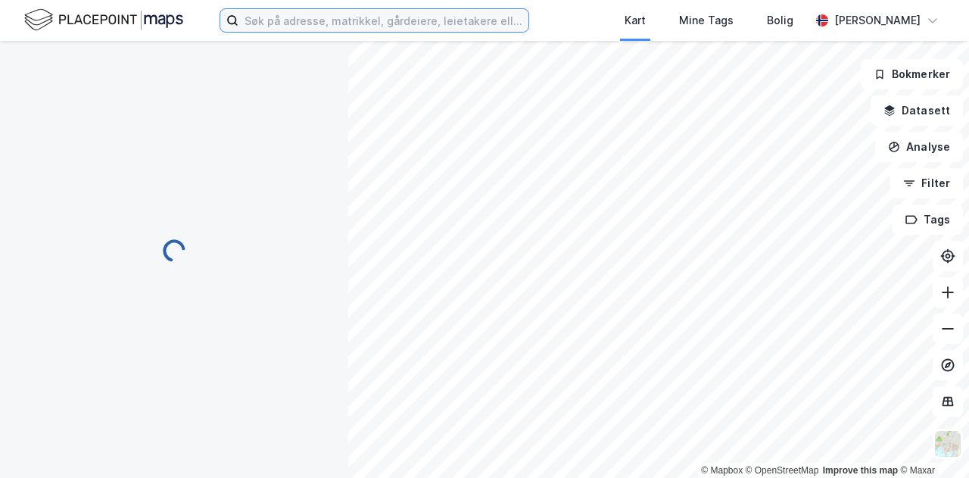
click at [436, 25] on input at bounding box center [384, 20] width 290 height 23
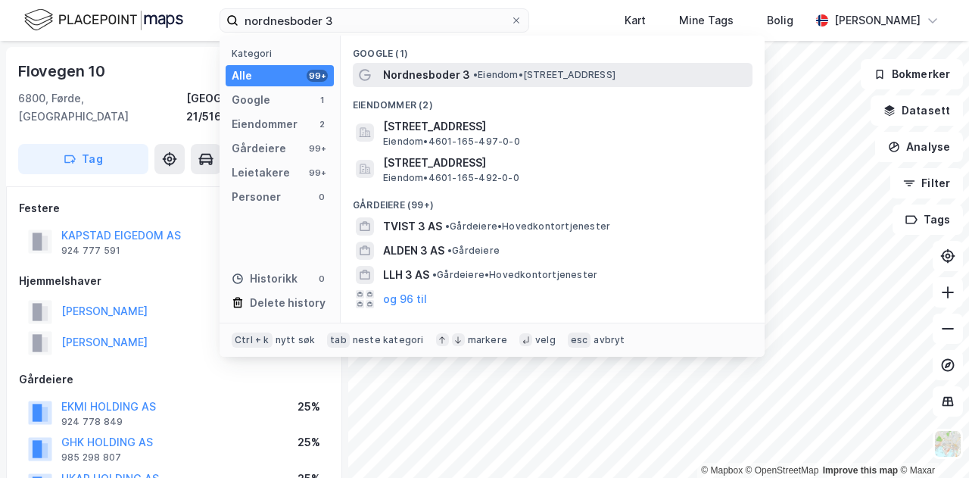
click at [457, 71] on span "Nordnesboder 3" at bounding box center [426, 75] width 87 height 18
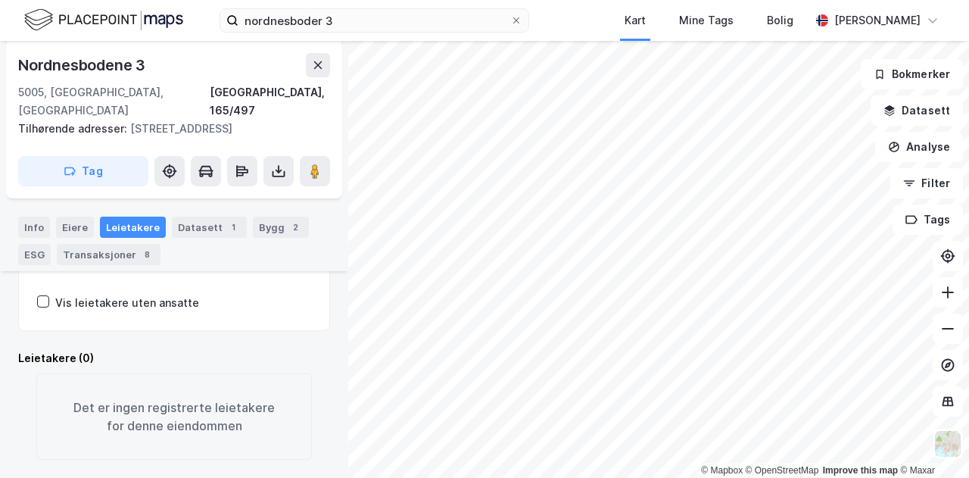
scroll to position [268, 0]
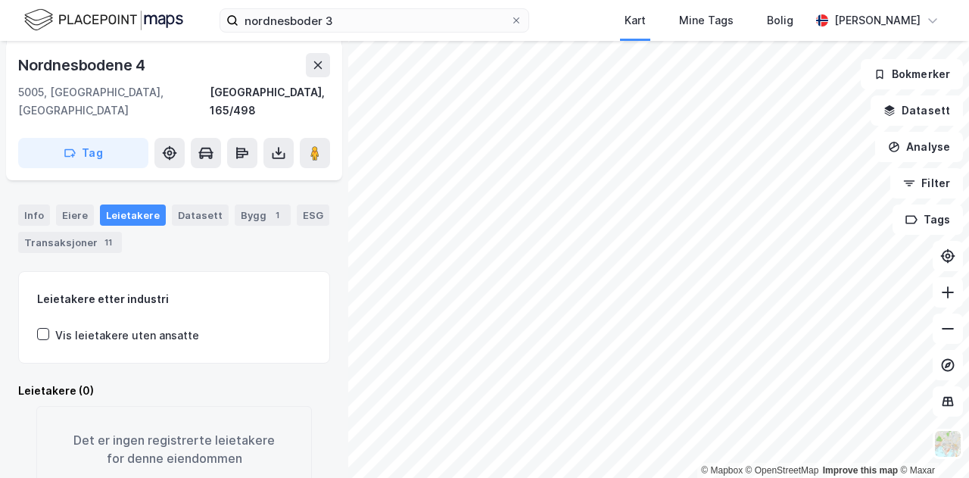
scroll to position [268, 0]
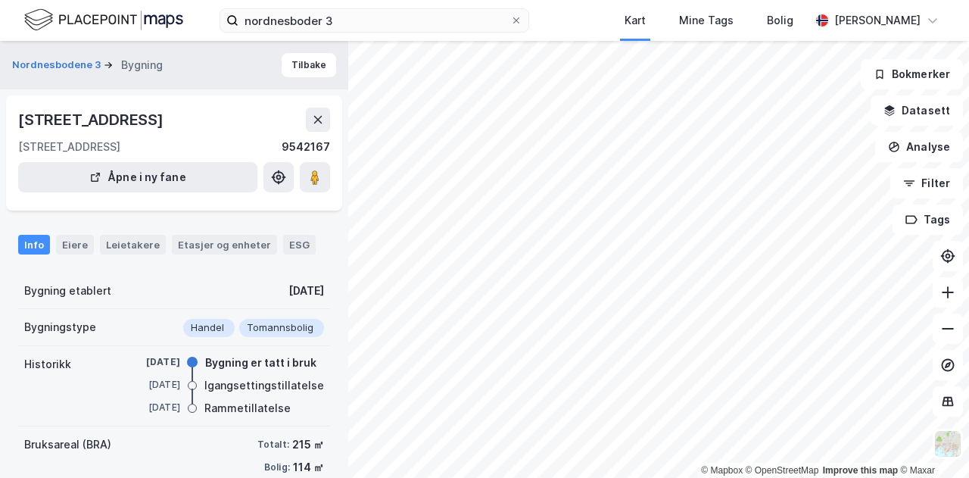
scroll to position [196, 0]
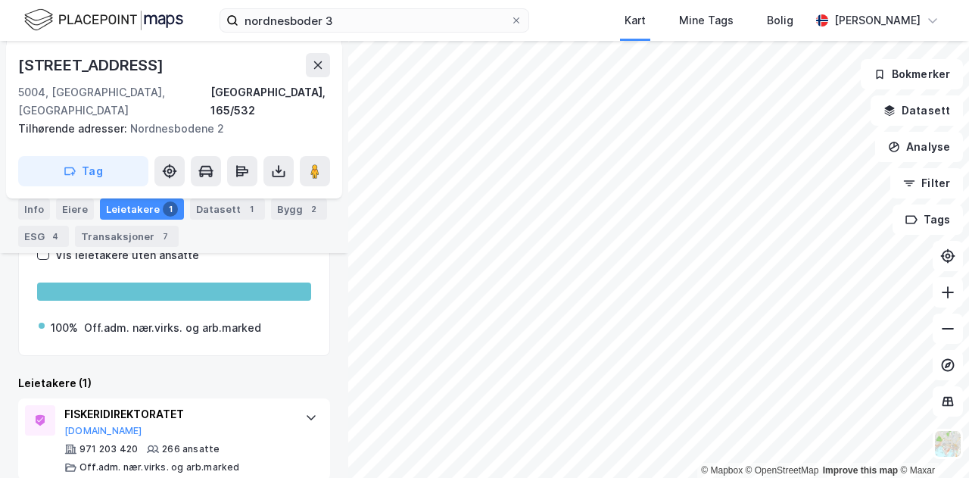
scroll to position [262, 0]
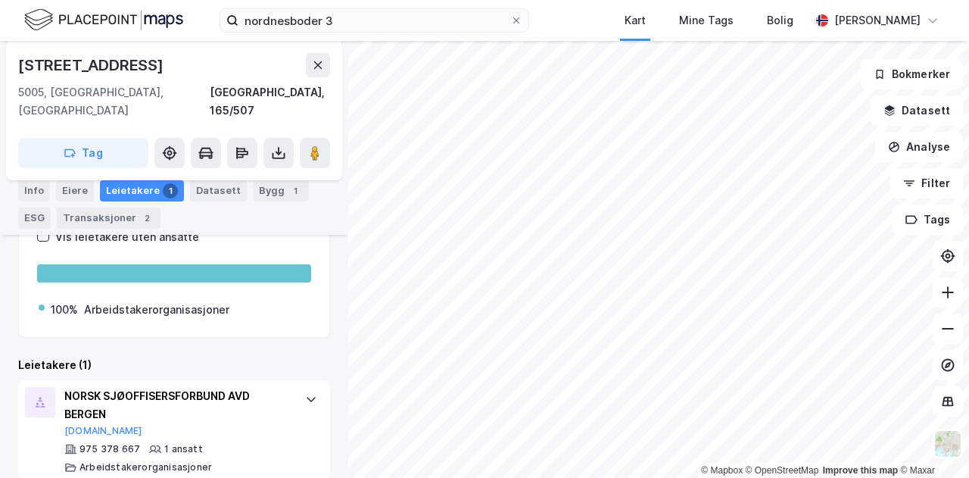
scroll to position [264, 0]
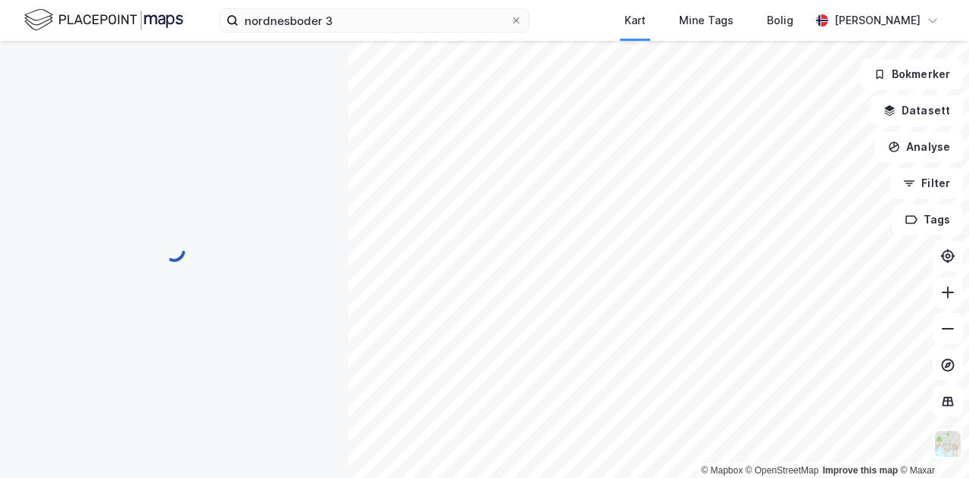
scroll to position [195, 0]
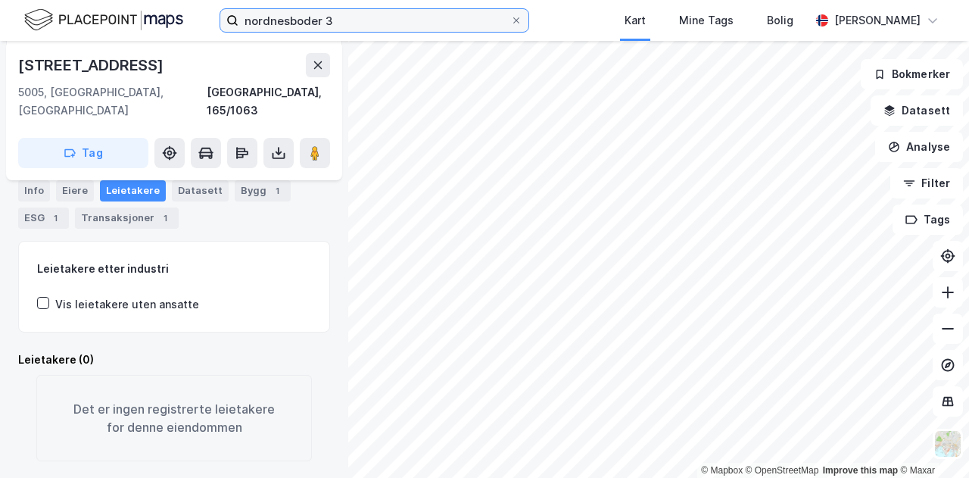
click at [330, 25] on input "nordnesboder 3" at bounding box center [375, 20] width 272 height 23
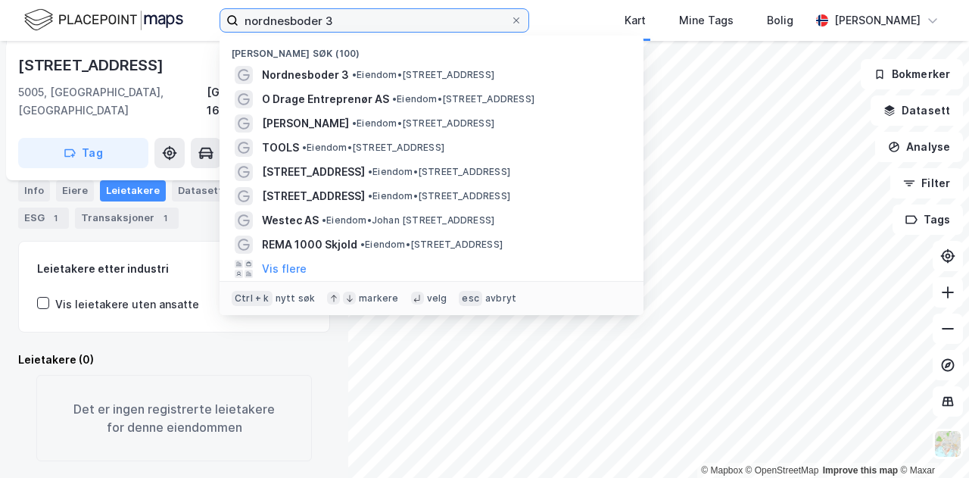
click at [338, 23] on input "nordnesboder 3" at bounding box center [375, 20] width 272 height 23
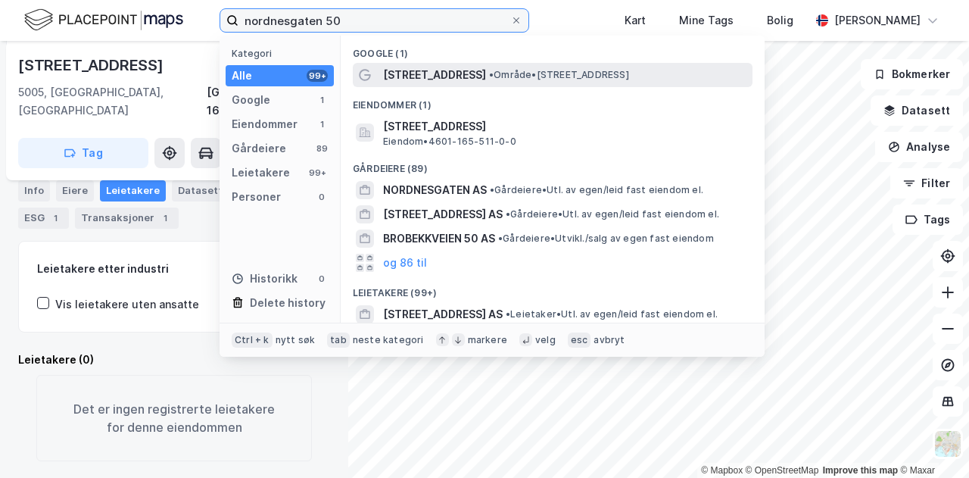
type input "nordnesgaten 50"
click at [426, 82] on span "[STREET_ADDRESS]" at bounding box center [434, 75] width 103 height 18
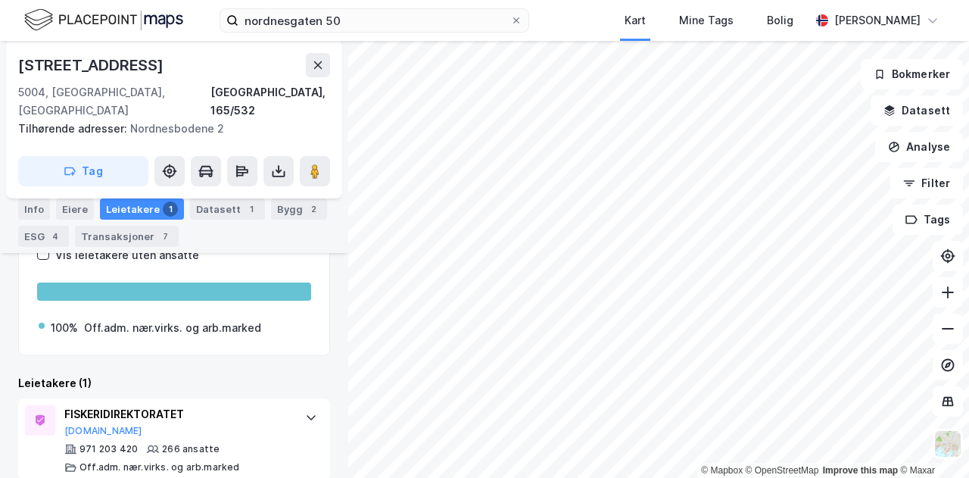
scroll to position [262, 0]
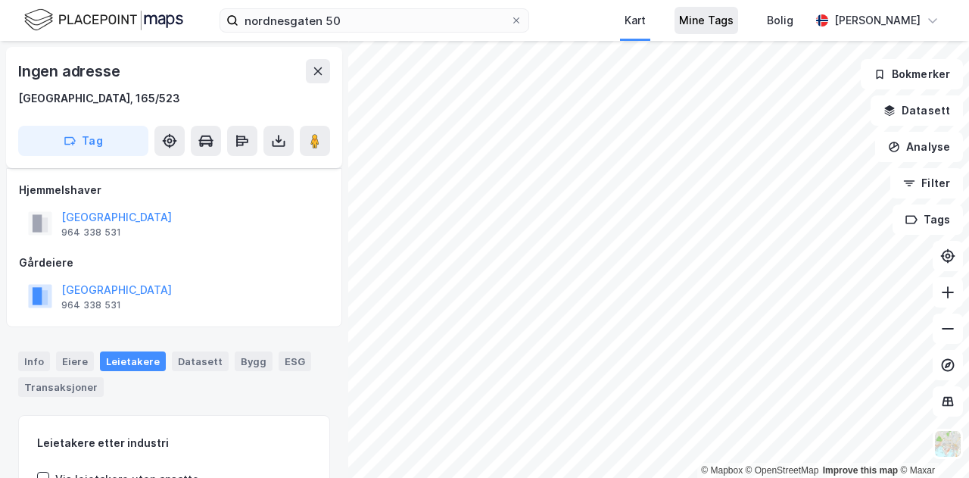
scroll to position [192, 0]
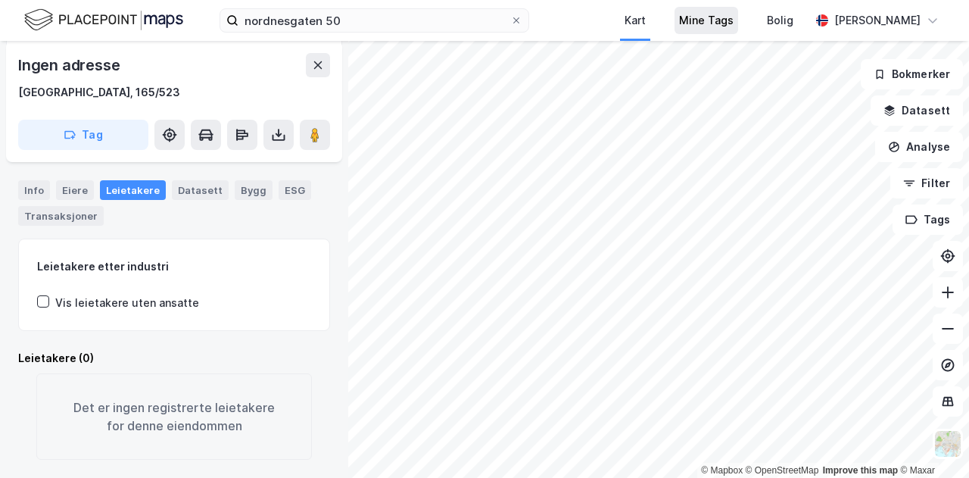
scroll to position [192, 0]
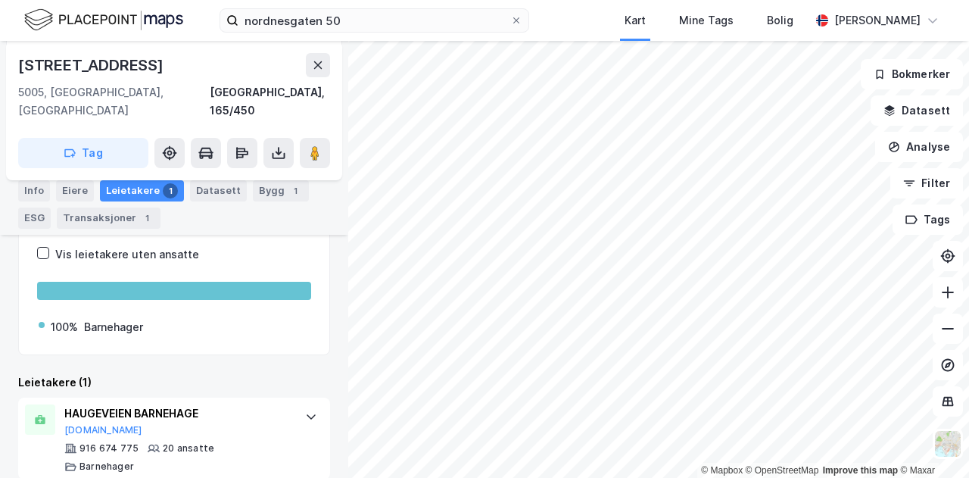
scroll to position [245, 0]
click at [306, 404] on div at bounding box center [311, 416] width 24 height 24
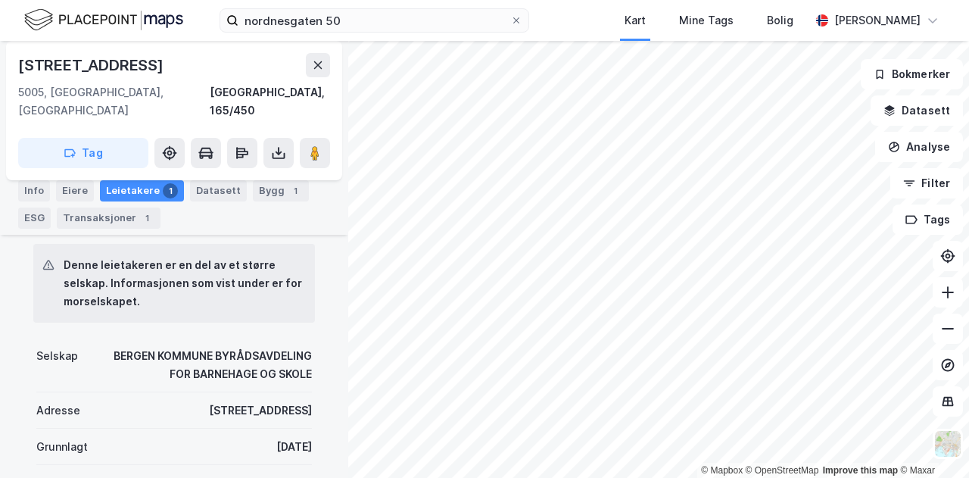
scroll to position [501, 0]
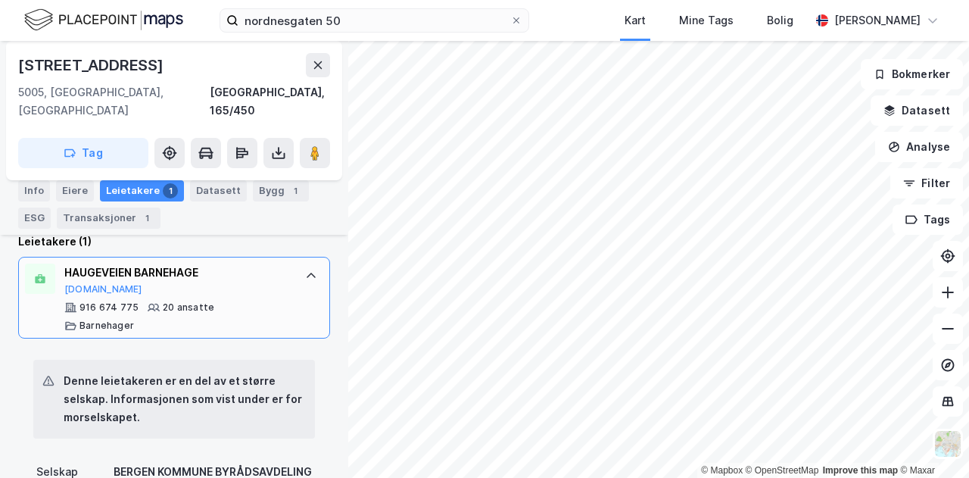
click at [300, 264] on div at bounding box center [311, 276] width 24 height 24
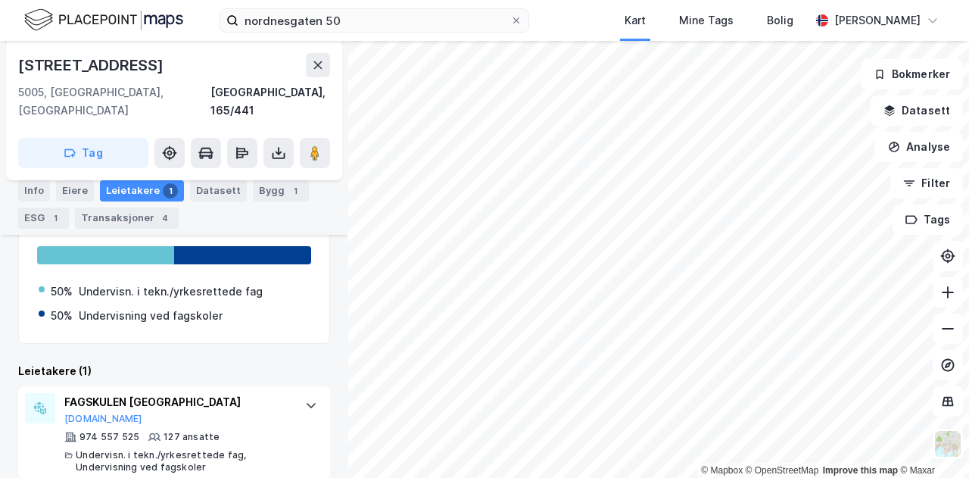
scroll to position [280, 0]
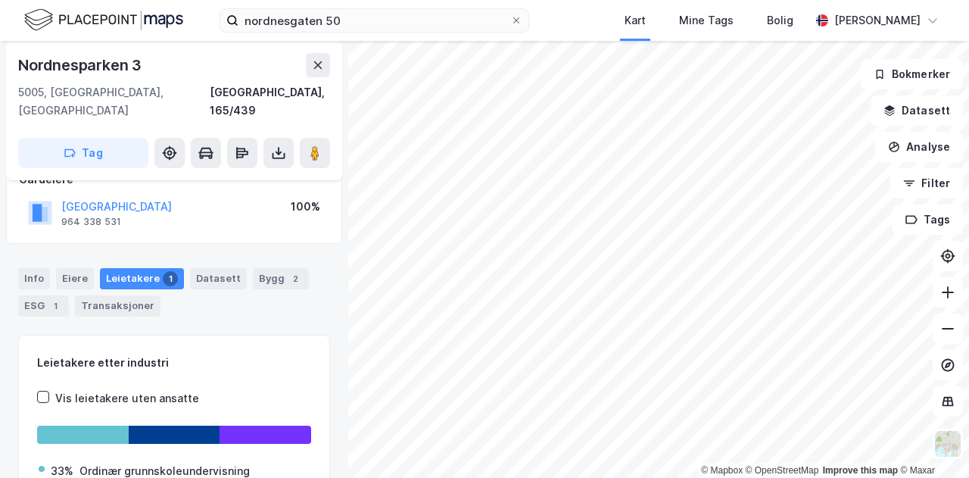
scroll to position [93, 0]
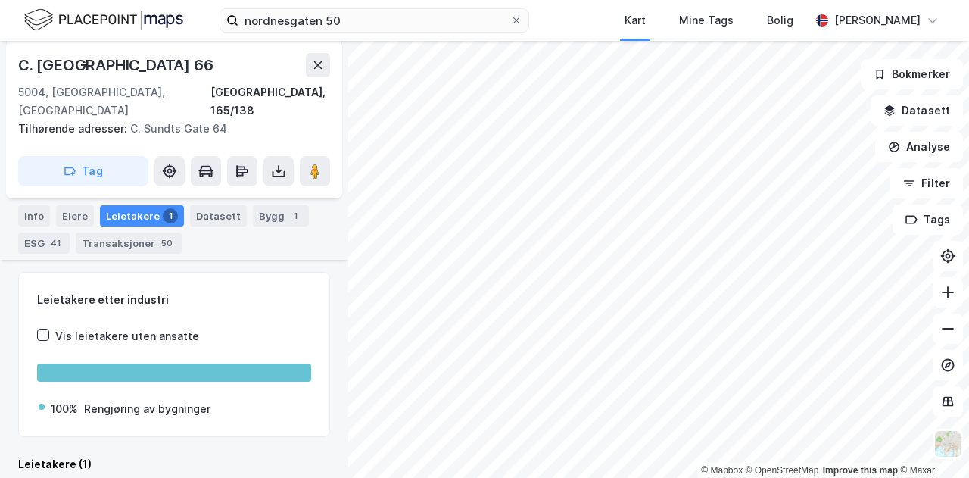
scroll to position [299, 0]
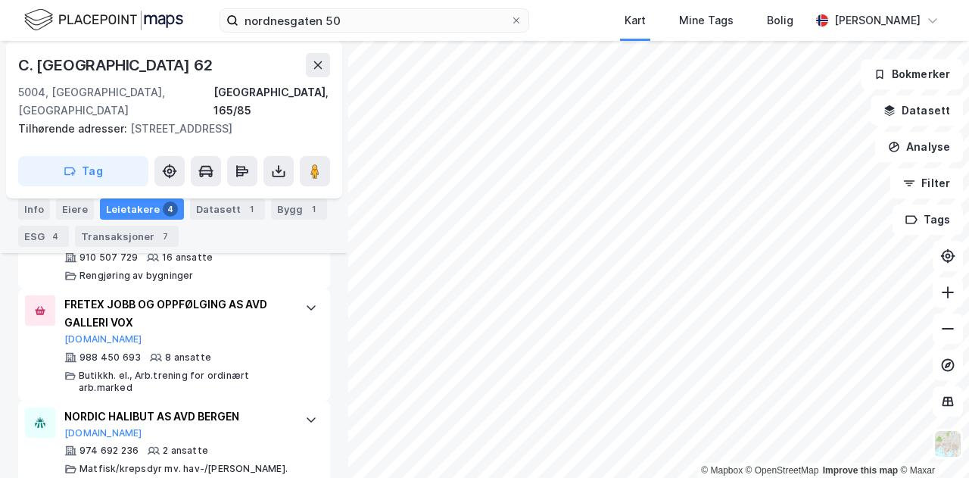
scroll to position [603, 0]
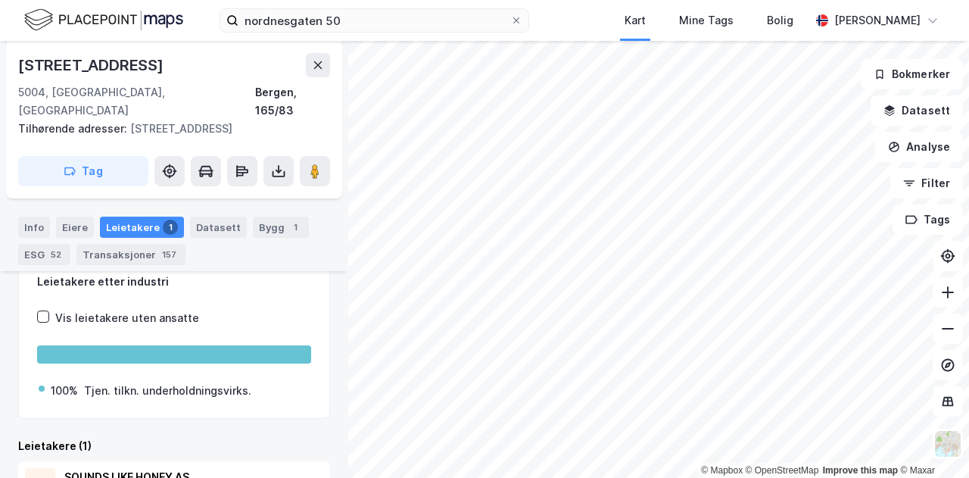
scroll to position [281, 0]
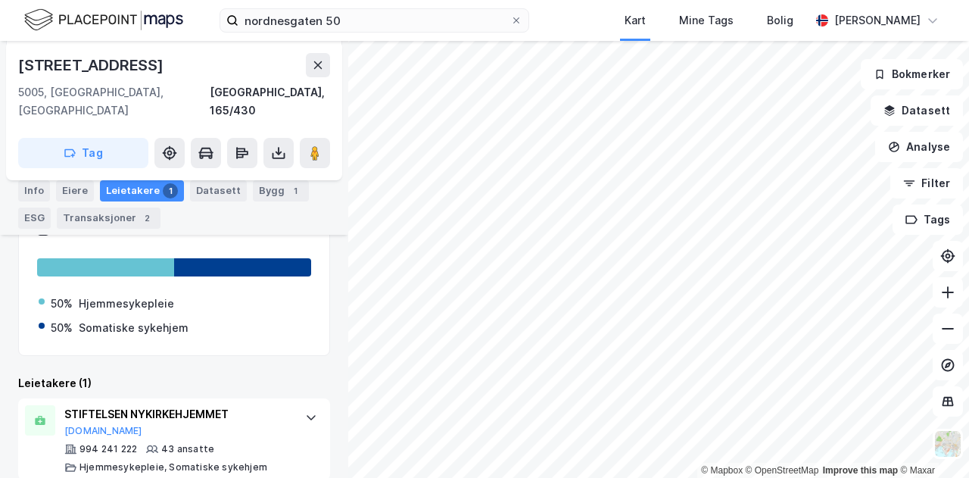
scroll to position [269, 0]
click at [305, 411] on icon at bounding box center [311, 417] width 12 height 12
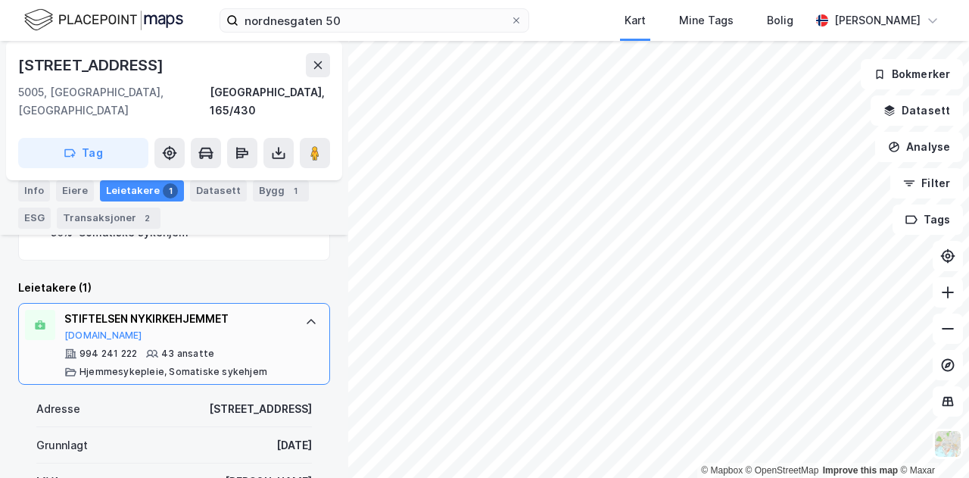
scroll to position [363, 0]
click at [276, 310] on div "STIFTELSEN NYKIRKEHJEMMET" at bounding box center [177, 319] width 226 height 18
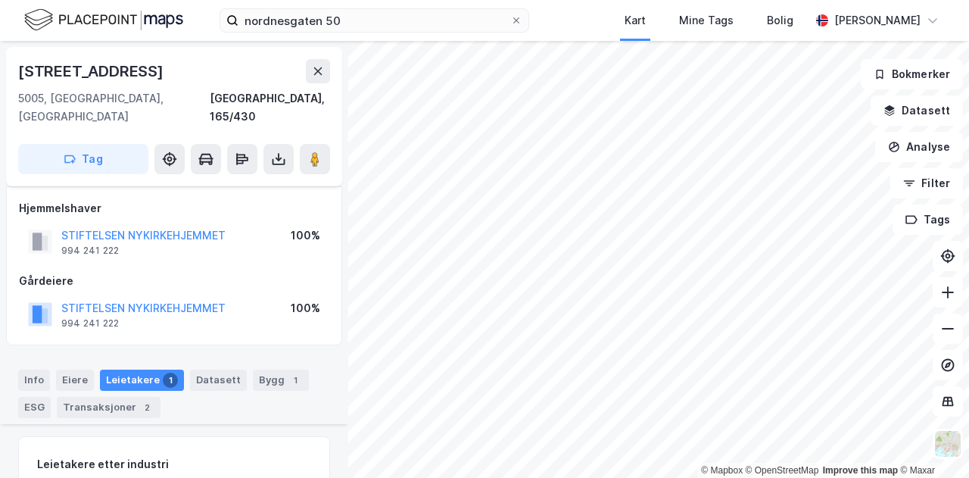
scroll to position [269, 0]
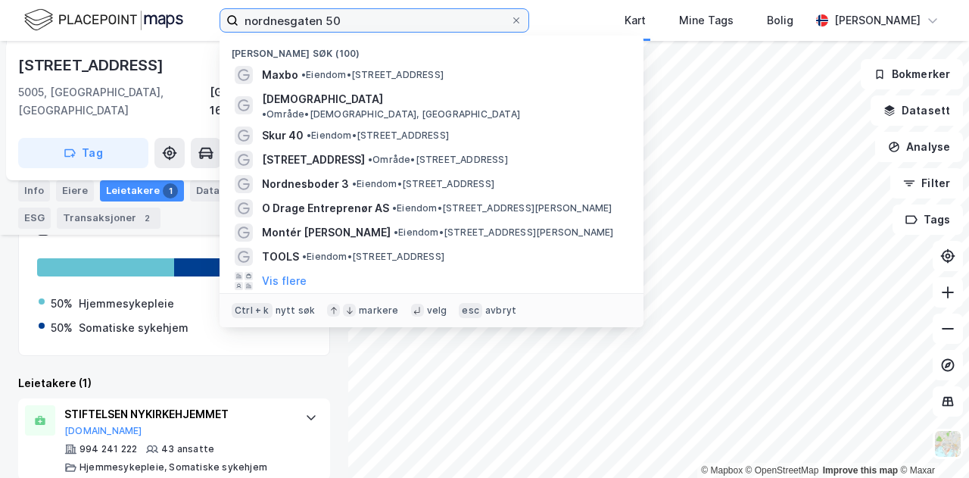
click at [357, 19] on input "nordnesgaten 50" at bounding box center [375, 20] width 272 height 23
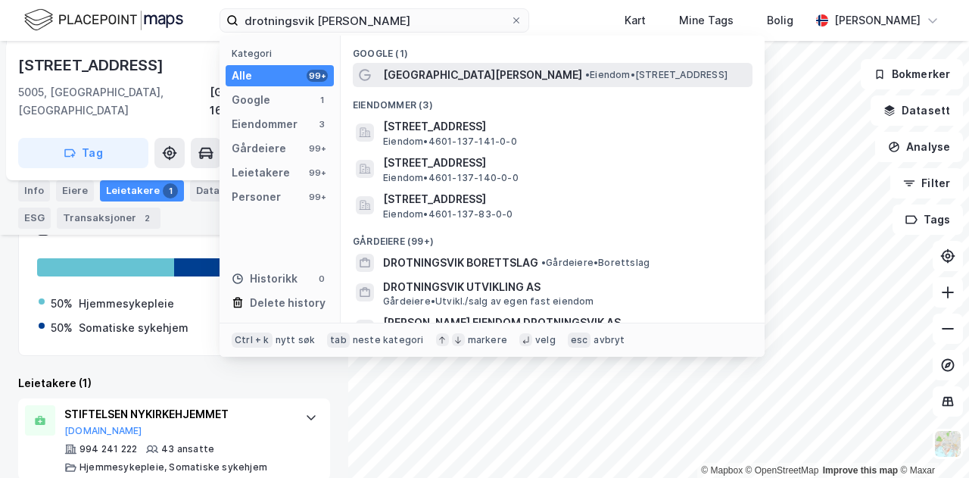
click at [401, 74] on span "[GEOGRAPHIC_DATA][PERSON_NAME]" at bounding box center [482, 75] width 199 height 18
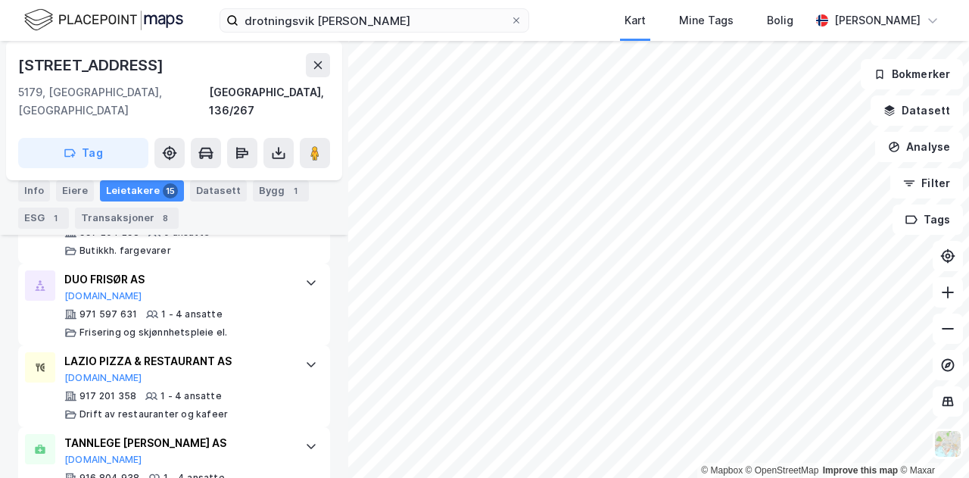
scroll to position [1298, 0]
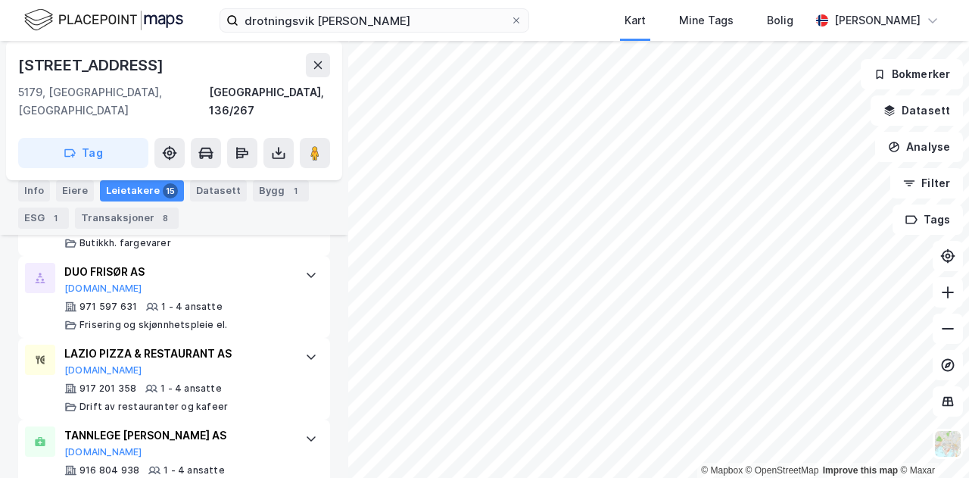
click at [593, 0] on html "drotningsvik senter Kart Mine Tags Bolig Martin Veland © Mapbox © OpenStreetMap…" at bounding box center [484, 239] width 969 height 478
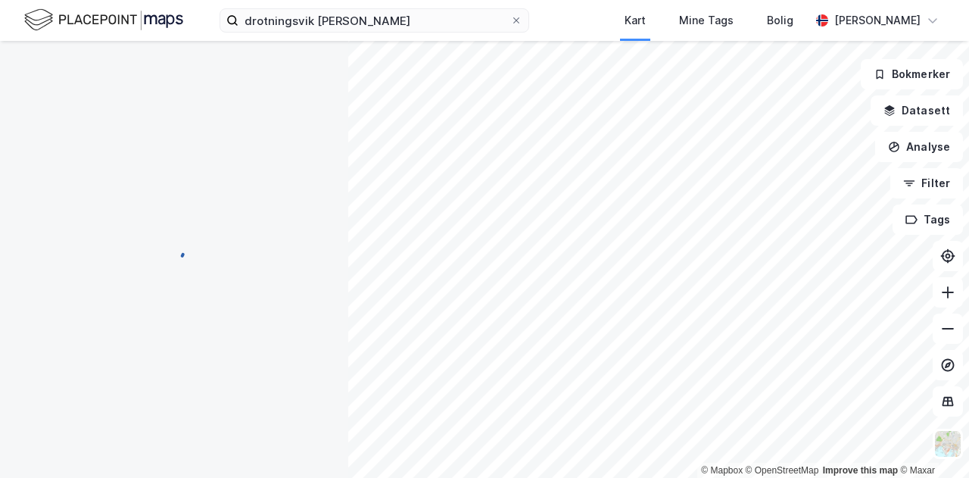
scroll to position [0, 0]
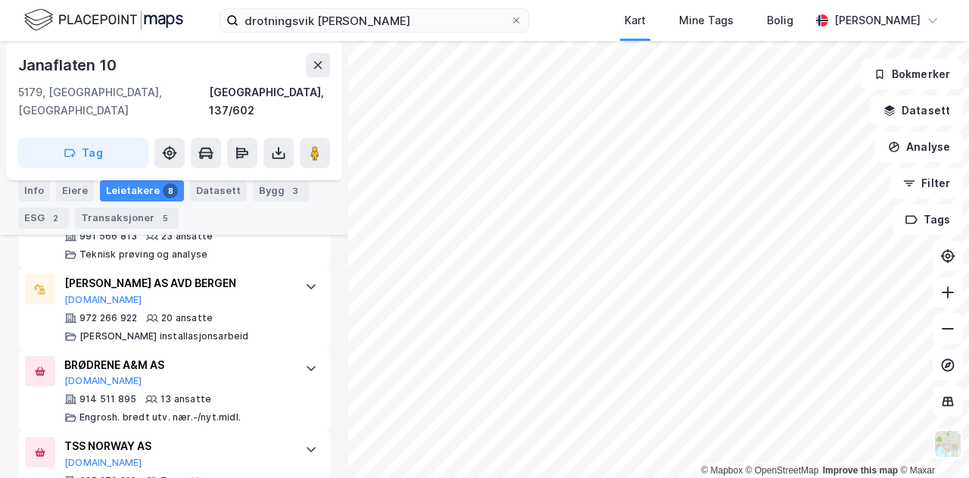
scroll to position [789, 0]
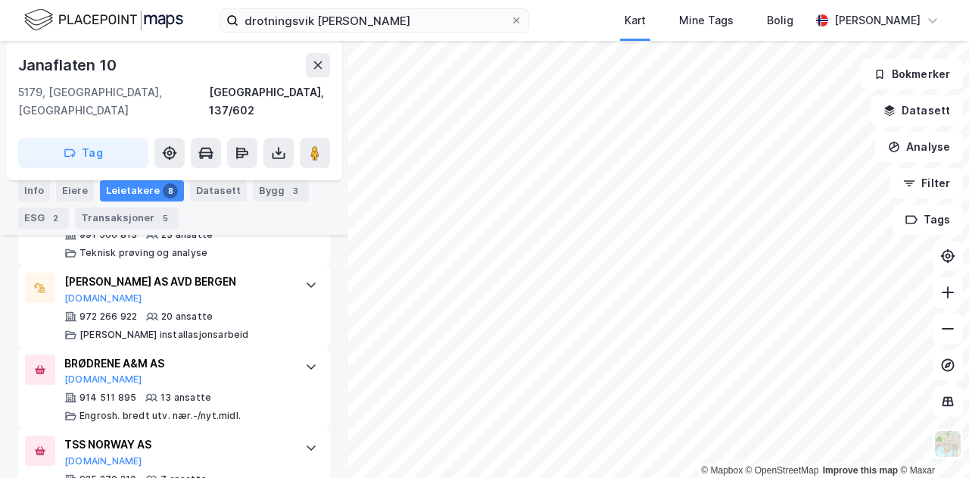
click at [323, 296] on div "© Mapbox © OpenStreetMap Improve this map © Maxar Janaflaten 10 5179, Godvik, V…" at bounding box center [484, 259] width 969 height 437
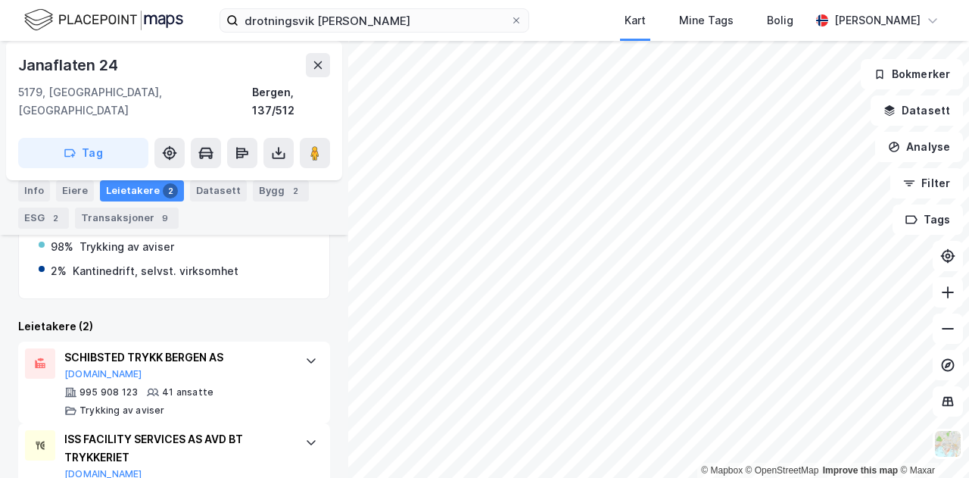
scroll to position [368, 0]
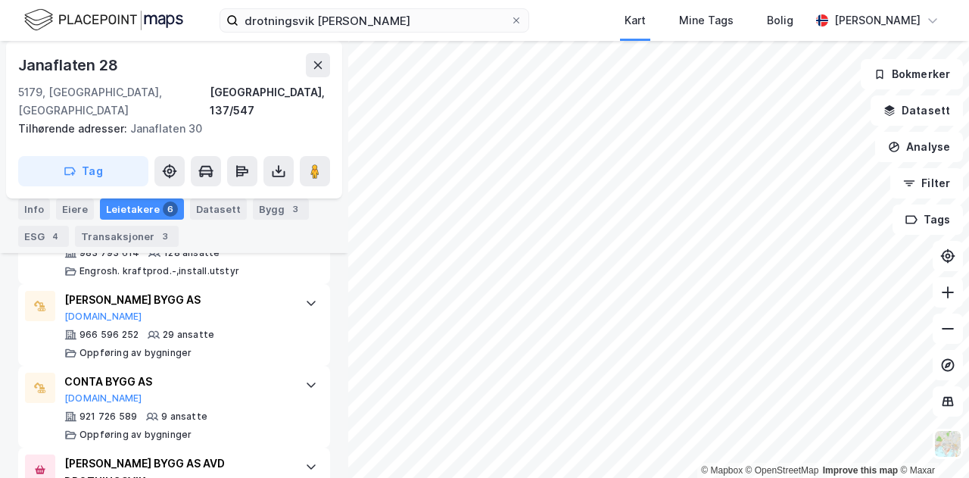
scroll to position [544, 0]
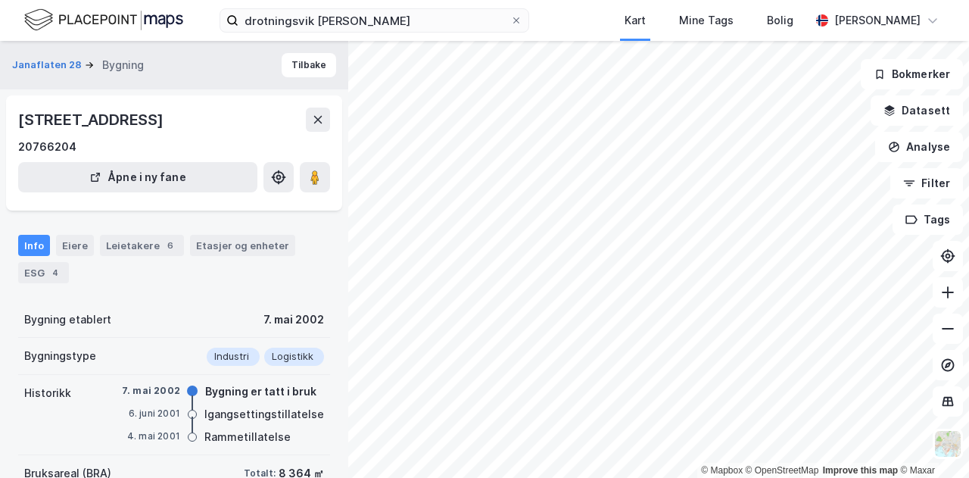
scroll to position [201, 0]
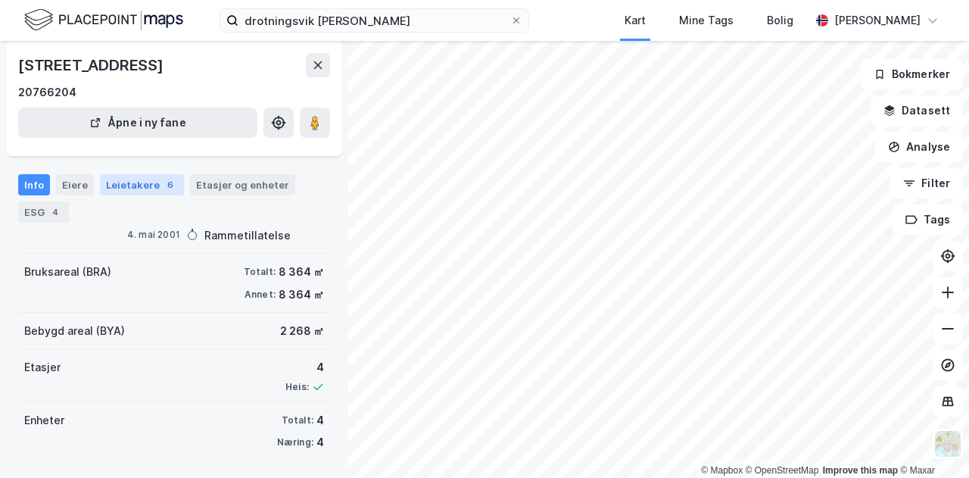
click at [157, 195] on div "Leietakere 6" at bounding box center [142, 184] width 84 height 21
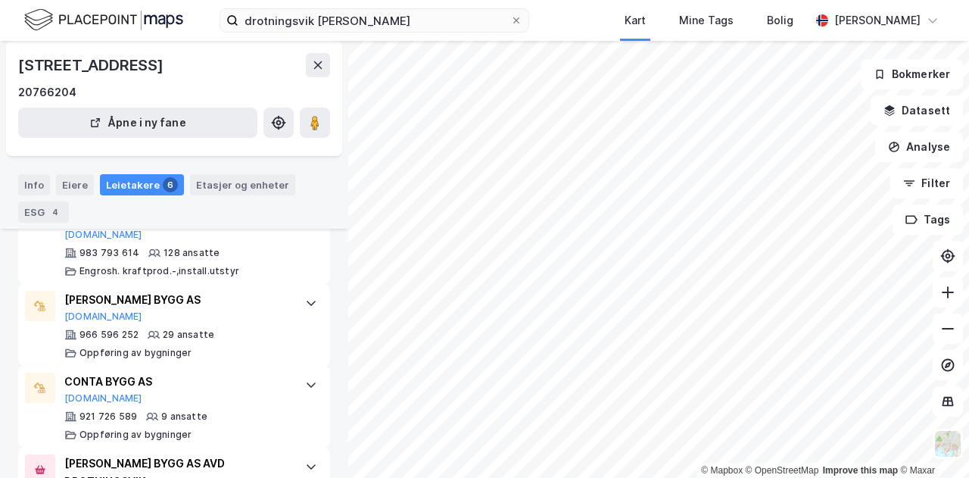
scroll to position [392, 0]
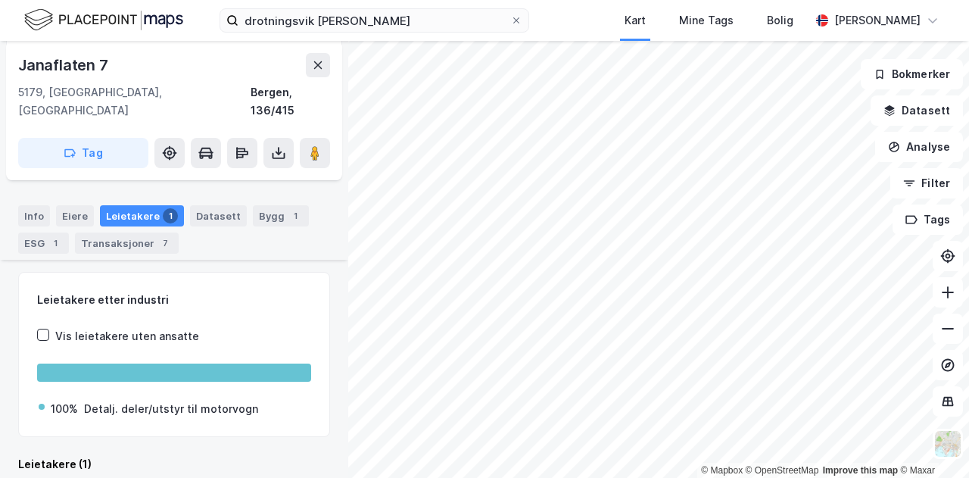
scroll to position [317, 0]
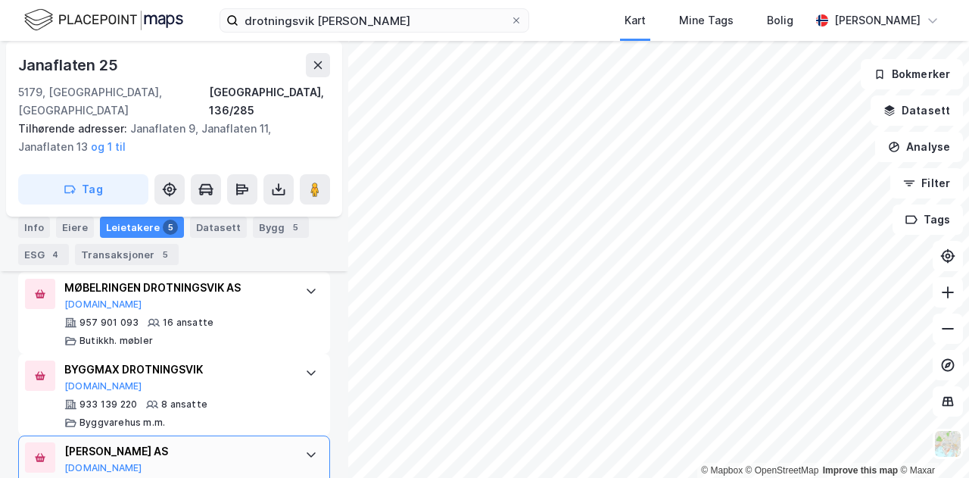
scroll to position [413, 0]
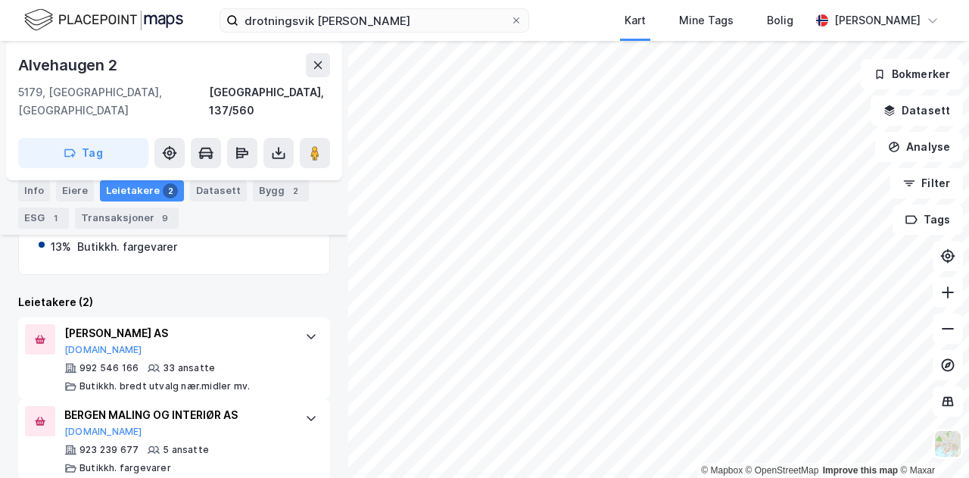
scroll to position [350, 0]
click at [941, 255] on div "© Mapbox © OpenStreetMap Improve this map © Maxar Alvehaugen 2 5179, Godvik, Ve…" at bounding box center [484, 259] width 969 height 437
click at [344, 19] on input "drotningsvik senter" at bounding box center [375, 20] width 272 height 23
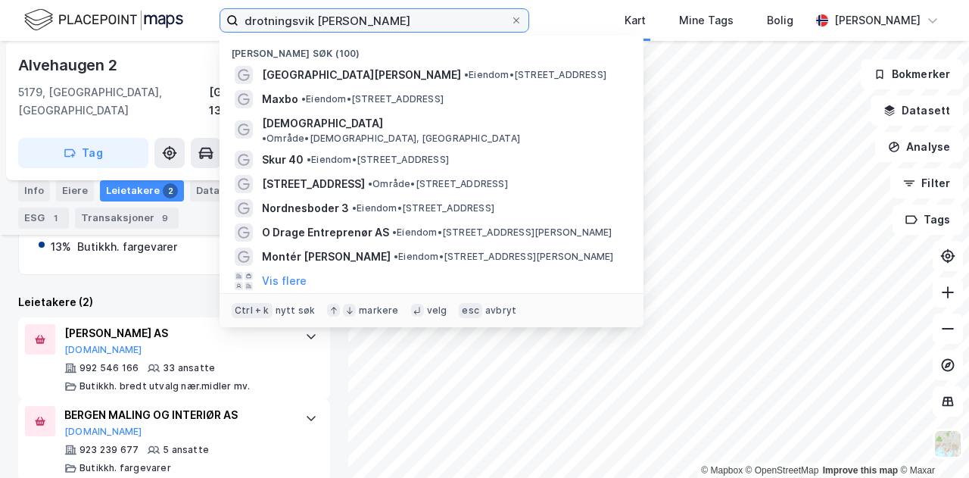
click at [344, 19] on input "drotningsvik senter" at bounding box center [375, 20] width 272 height 23
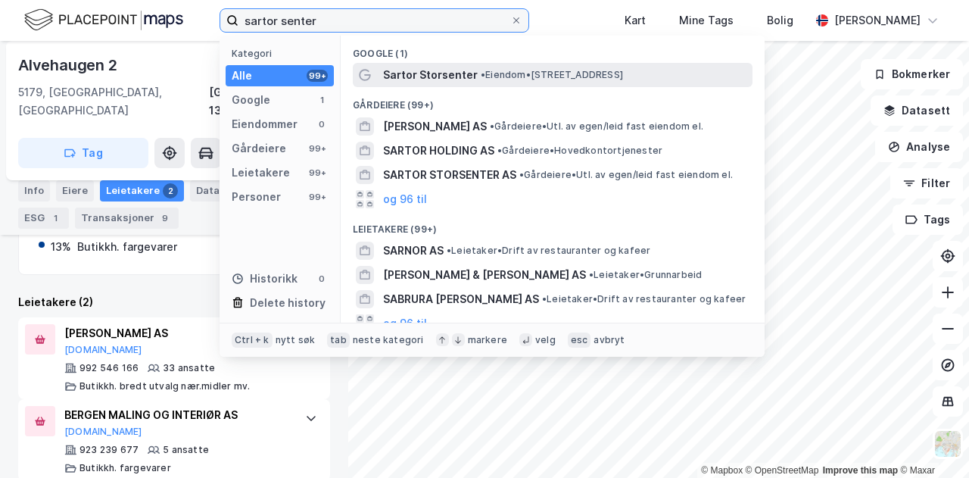
type input "sartor senter"
click at [401, 76] on span "Sartor Storsenter" at bounding box center [430, 75] width 95 height 18
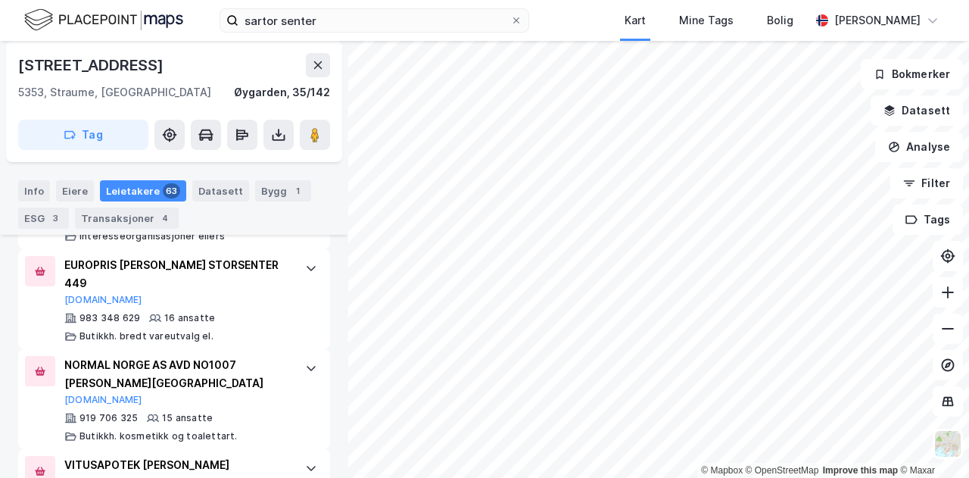
scroll to position [1922, 0]
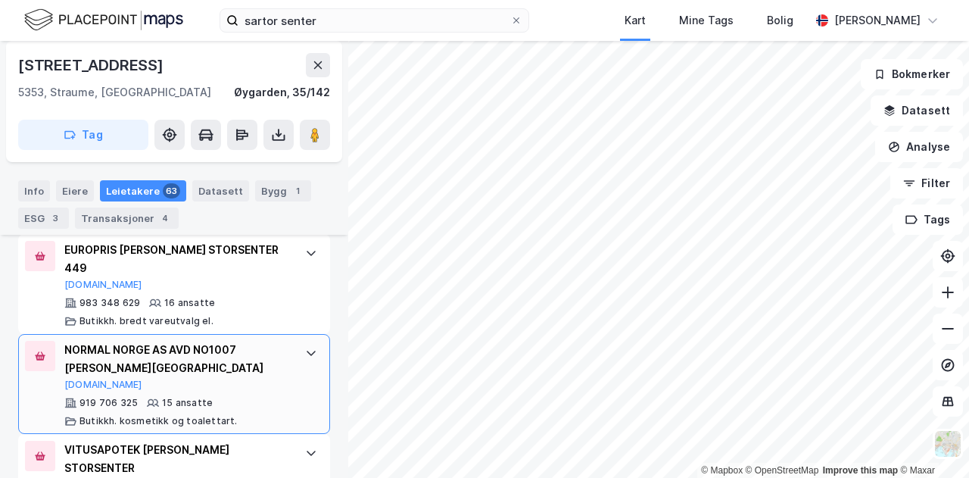
click at [273, 397] on div "919 706 325 15 ansatte Butikkh. kosmetikk og toalettart." at bounding box center [177, 412] width 226 height 30
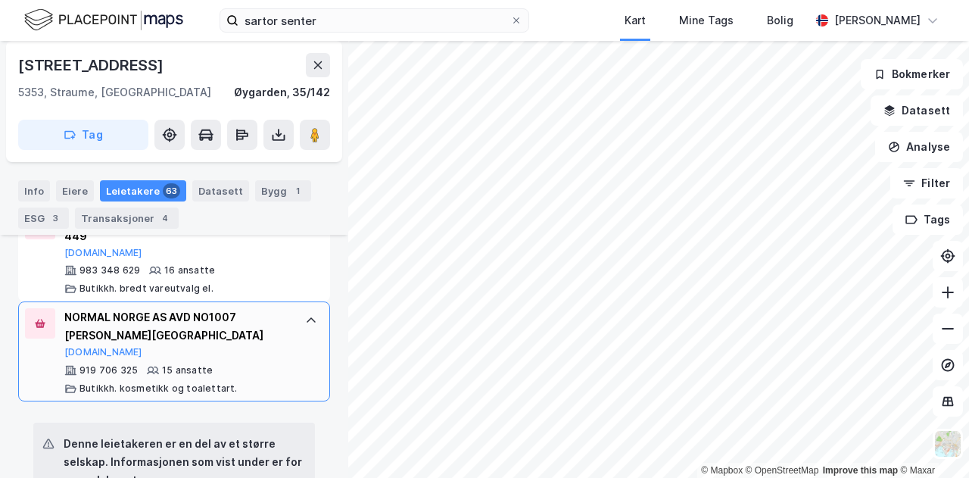
scroll to position [1941, 0]
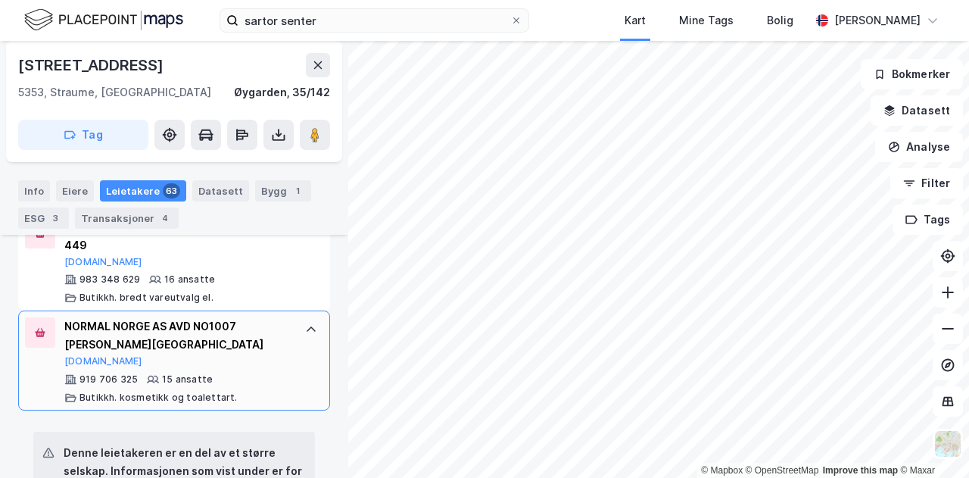
click at [305, 323] on icon at bounding box center [311, 329] width 12 height 12
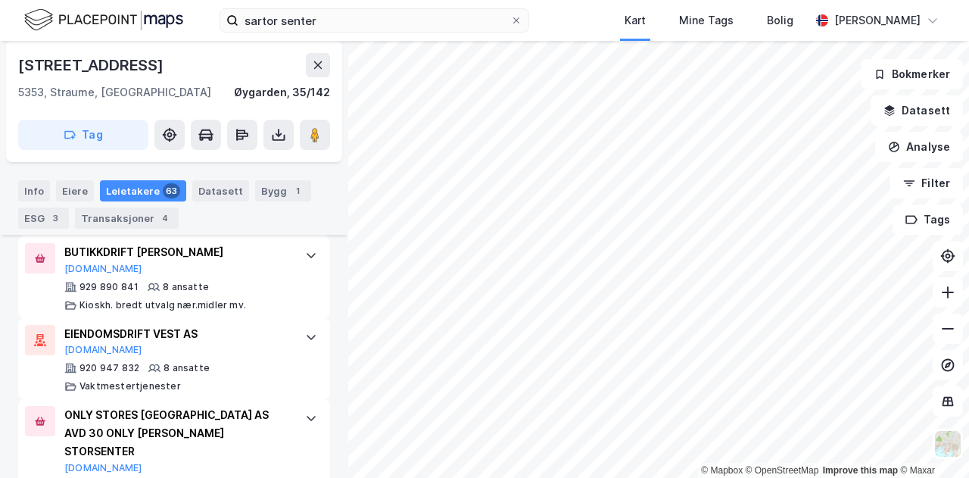
scroll to position [3611, 0]
click at [329, 301] on div "Sartorvegen 12 5353, Straume, Vestland Øygarden, 35/142 Tag Hjemmelshaver SARTO…" at bounding box center [174, 259] width 348 height 437
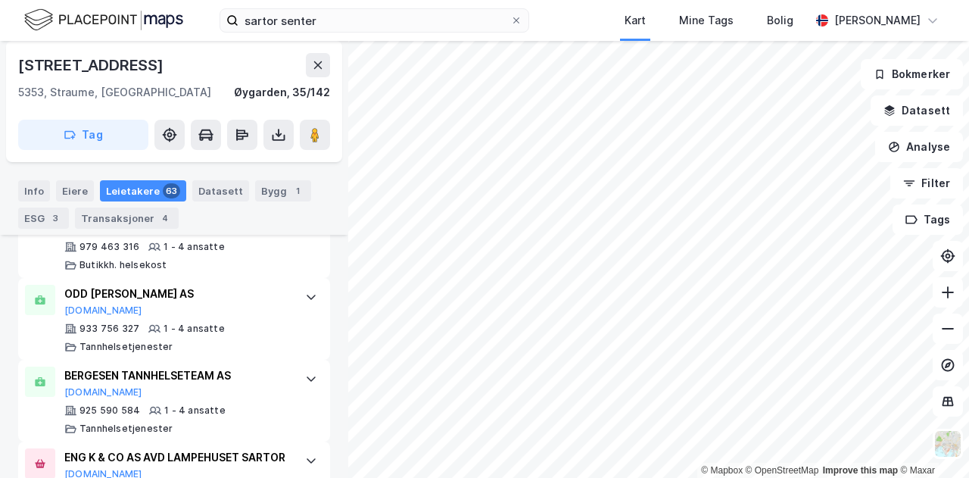
scroll to position [5674, 0]
